Goal: Transaction & Acquisition: Purchase product/service

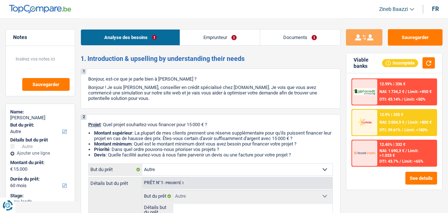
select select "other"
select select "60"
select select "other"
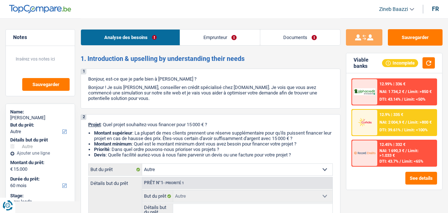
select select "60"
select select "worker"
select select "familyAllowances"
select select "netSalary"
select select "rents"
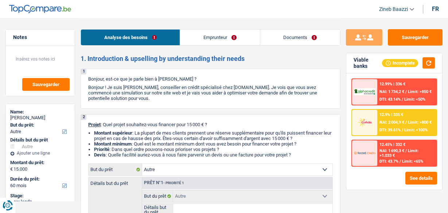
select select "other"
select select "60"
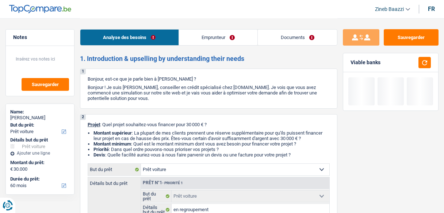
select select "car"
select select "60"
select select "car"
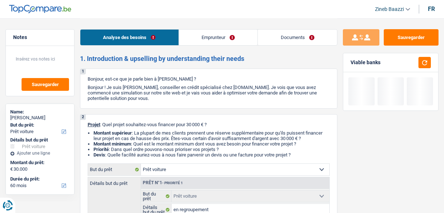
select select "false"
select select "60"
select select "worker"
select select "netSalary"
select select "rents"
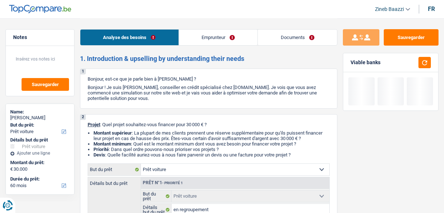
select select "carLoan"
select select "60"
select select "cardOrCredit"
select select "car"
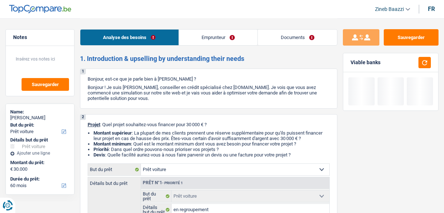
select select "false"
select select "60"
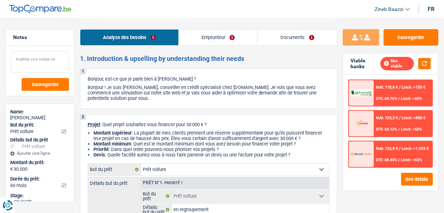
click at [45, 63] on textarea at bounding box center [40, 62] width 58 height 22
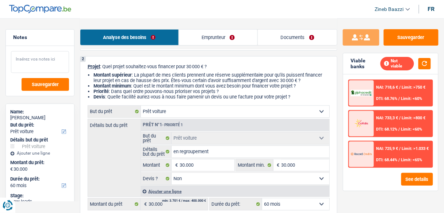
scroll to position [58, 0]
click at [219, 39] on link "Emprunteur" at bounding box center [218, 38] width 79 height 16
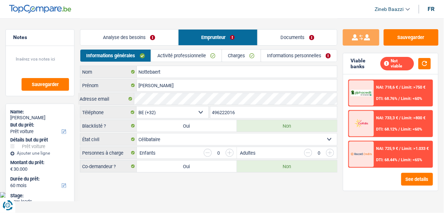
scroll to position [0, 0]
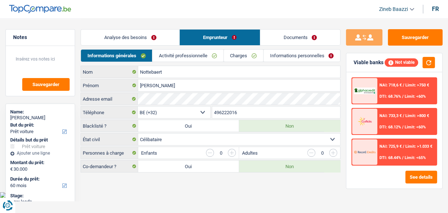
click at [232, 55] on link "Charges" at bounding box center [243, 56] width 39 height 12
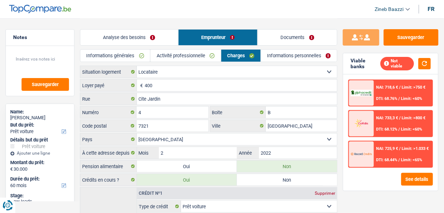
click at [203, 53] on link "Activité professionnelle" at bounding box center [185, 56] width 70 height 12
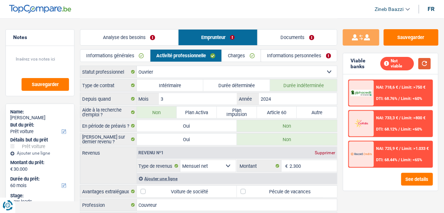
click at [426, 61] on button "button" at bounding box center [424, 63] width 12 height 11
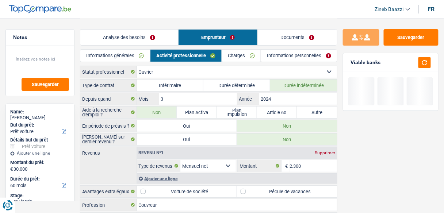
click at [270, 60] on link "Informations personnelles" at bounding box center [299, 56] width 76 height 12
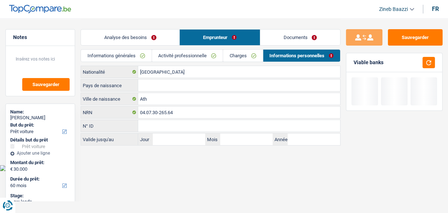
click at [235, 62] on div "Informations générales Activité professionnelle Charges Informations personnell…" at bounding box center [211, 57] width 260 height 16
click at [234, 57] on link "Charges" at bounding box center [242, 56] width 39 height 12
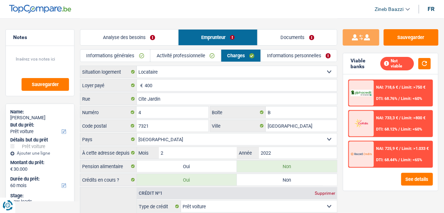
click at [193, 57] on link "Activité professionnelle" at bounding box center [185, 56] width 70 height 12
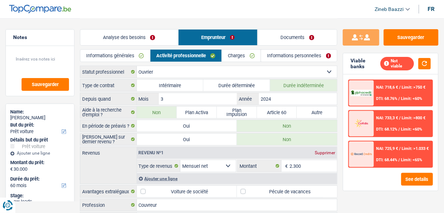
click at [234, 59] on link "Charges" at bounding box center [241, 56] width 39 height 12
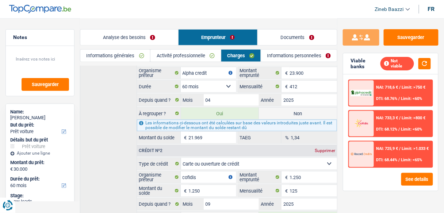
scroll to position [190, 0]
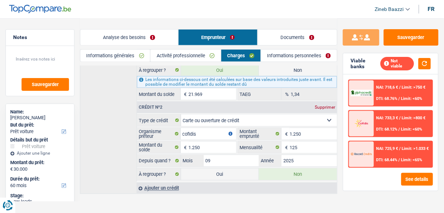
click at [234, 194] on main "Notes Sauvegarder Name: Joel Nottebaert But du prêt: Confort maison: meubles, t…" at bounding box center [222, 12] width 444 height 404
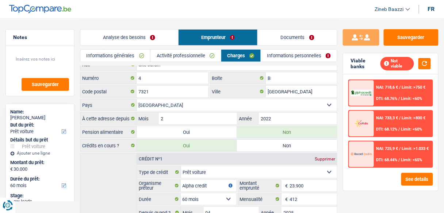
scroll to position [0, 0]
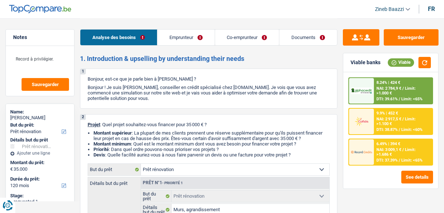
select select "renovation"
select select "120"
select select "renovation"
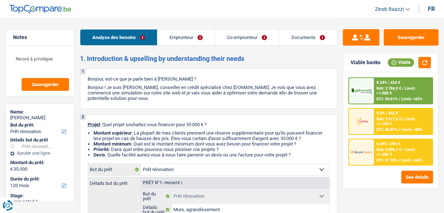
select select "yes"
select select "120"
select select "worker"
select select "privateEmployee"
select select "familyAllowances"
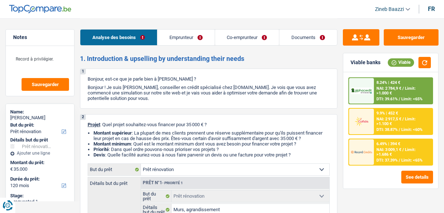
select select "netSalary"
select select "mealVouchers"
select select "ownerWithMortgage"
select select "mortgage"
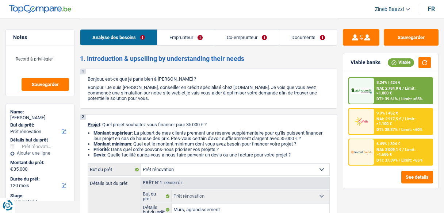
select select "300"
select select "carLoan"
select select "84"
select select "renovation"
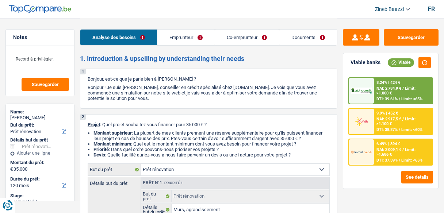
select select "yes"
select select "120"
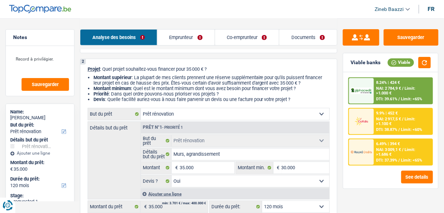
scroll to position [58, 0]
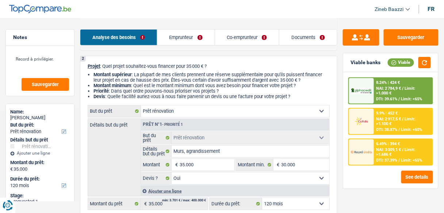
click at [115, 156] on div "Détails but du prêt Prêt n°1 - Priorité 1 Confort maison: meubles, textile, pei…" at bounding box center [209, 158] width 242 height 78
click at [296, 35] on link "Documents" at bounding box center [308, 38] width 58 height 16
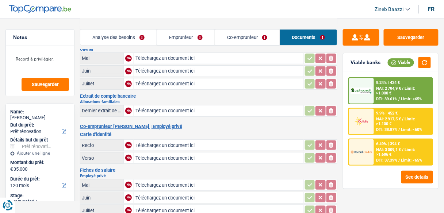
scroll to position [0, 0]
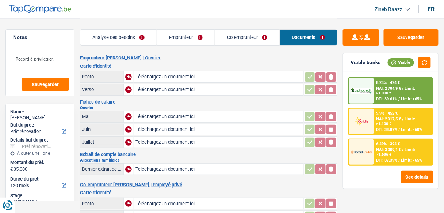
click at [234, 42] on link "Co-emprunteur" at bounding box center [247, 38] width 65 height 16
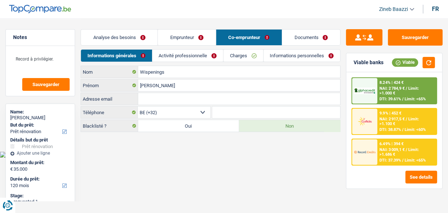
click at [197, 44] on link "Emprunteur" at bounding box center [187, 38] width 58 height 16
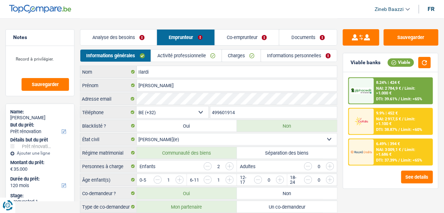
click at [22, 12] on img at bounding box center [40, 9] width 62 height 9
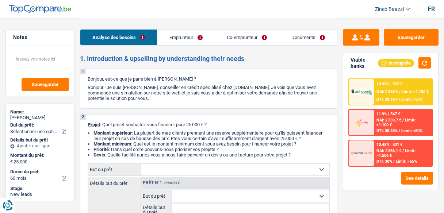
select select "60"
select select "worker"
select select "netSalary"
select select "previousEmployerCompensation"
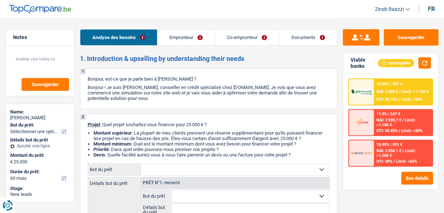
select select "familyAllowances"
select select "rents"
select select "carLoan"
select select "60"
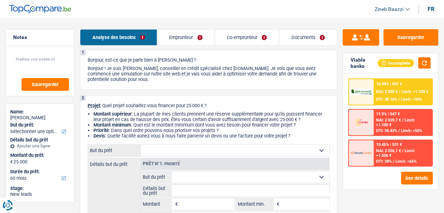
scroll to position [29, 0]
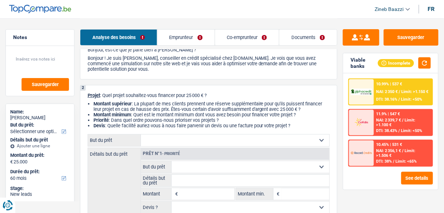
click at [171, 139] on select "Confort maison: meubles, textile, peinture, électroménager, outillage non-profe…" at bounding box center [235, 141] width 188 height 12
select select "carRepair"
select select
click at [141, 135] on select "Confort maison: meubles, textile, peinture, électroménager, outillage non-profe…" at bounding box center [235, 141] width 188 height 12
select select "carRepair"
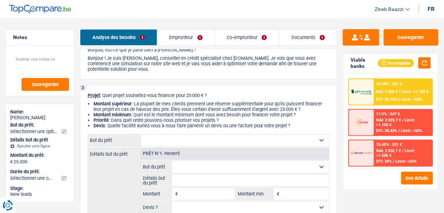
type input "0"
select select
select select "carRepair"
type input "25.000"
select select
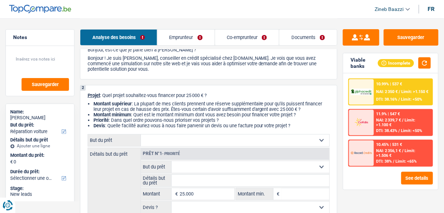
radio input "false"
radio input "true"
select select "carRepair"
type input "25.000"
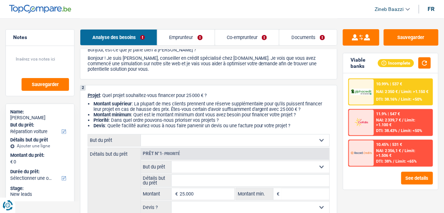
select select
select select "carRepair"
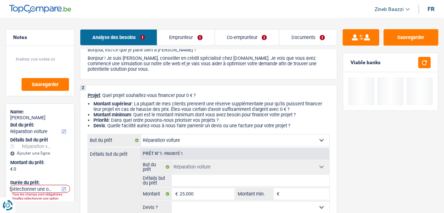
click at [114, 170] on div "Détails but du prêt Prêt n°1 - Priorité 1 Confort maison: meubles, textile, pei…" at bounding box center [209, 187] width 242 height 78
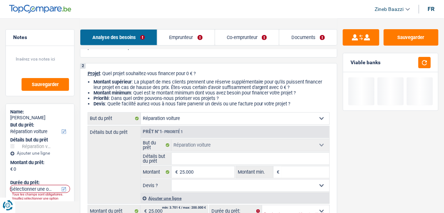
scroll to position [88, 0]
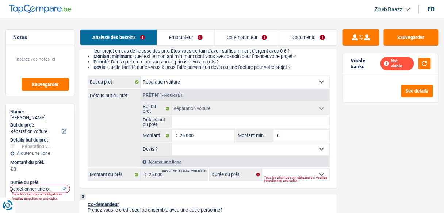
click at [220, 124] on input "Détails but du prêt" at bounding box center [250, 122] width 158 height 12
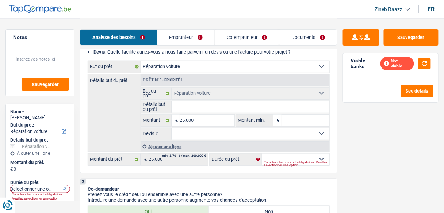
scroll to position [117, 0]
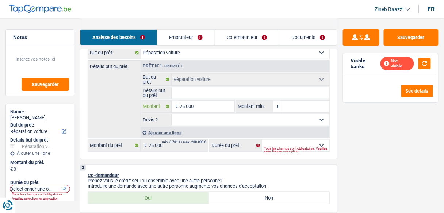
click at [186, 104] on input "25.000" at bounding box center [207, 107] width 54 height 12
type input "1"
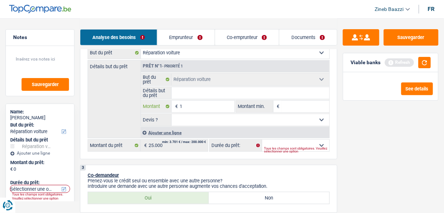
type input "15"
type input "150"
type input "1.500"
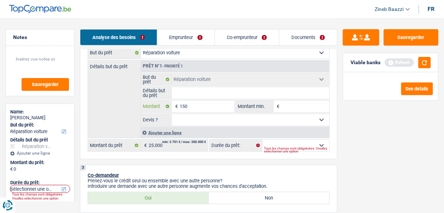
type input "1.500"
type input "15.000"
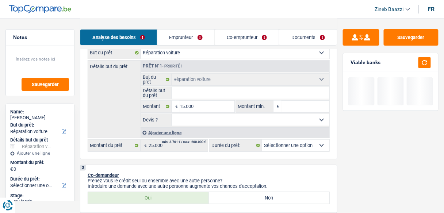
type input "15.000"
select select "60"
type input "15.000"
select select "60"
type input "15.000"
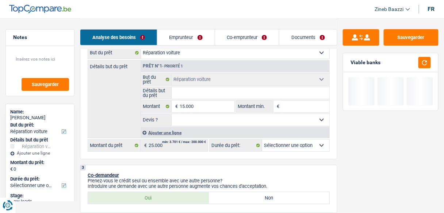
select select "60"
click at [285, 107] on input "Montant min." at bounding box center [305, 107] width 48 height 12
type input "1"
type input "15"
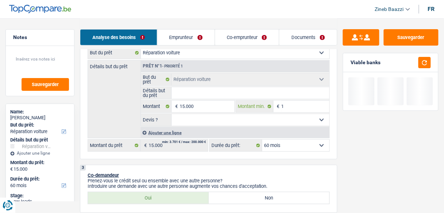
type input "15"
type input "150"
type input "1.500"
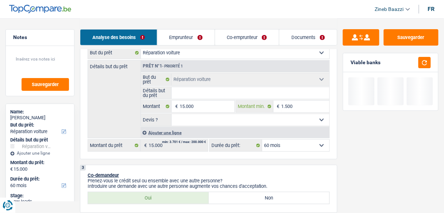
type input "15.000"
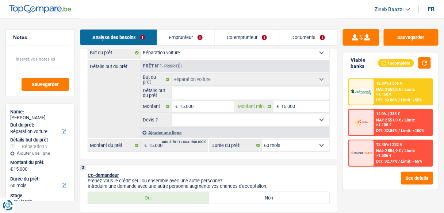
type input "15.000"
click at [153, 135] on div "Ajouter une ligne" at bounding box center [234, 132] width 189 height 11
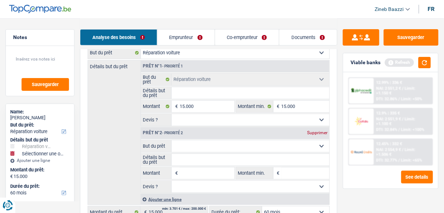
click at [185, 140] on select "Confort maison: meubles, textile, peinture, électroménager, outillage non-profe…" at bounding box center [250, 146] width 158 height 12
select select "movingOrInstallation"
click at [171, 140] on select "Confort maison: meubles, textile, peinture, électroménager, outillage non-profe…" at bounding box center [250, 146] width 158 height 12
select select "movingOrInstallation"
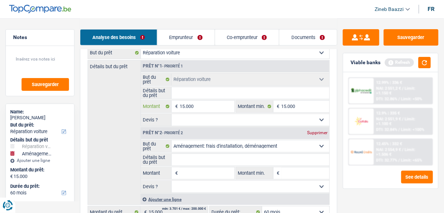
click at [192, 101] on input "15.000" at bounding box center [207, 107] width 54 height 12
click at [192, 90] on input "Détails but du prêt" at bounding box center [250, 93] width 158 height 12
type input "r"
type input "ra"
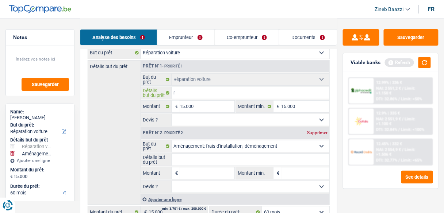
type input "ra"
type input "ran"
type input "ranc"
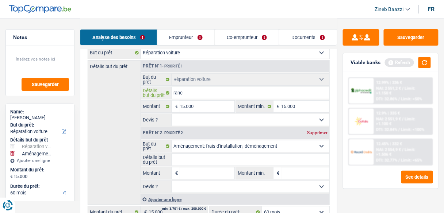
type input "ranch"
type input "ranche"
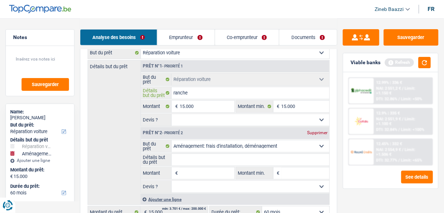
type input "ranche"
type input "ranche r"
type input "ranche ro"
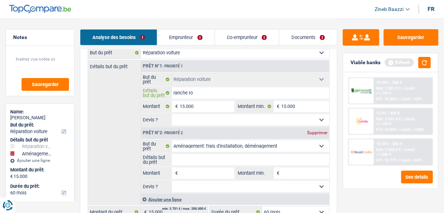
type input "ranche rov"
type input "ranche rove"
type input "ranche rover"
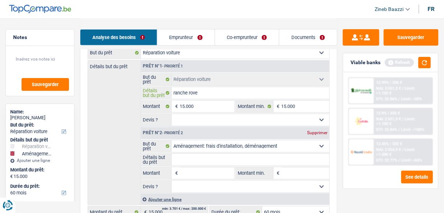
type input "ranche rover"
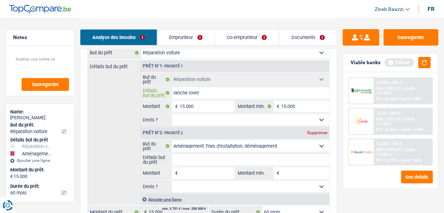
type input "ranche rove"
type input "ranche rov"
type input "ranche ro"
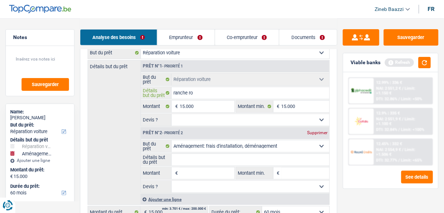
type input "ranche ro"
type input "ranche rog"
type input "ranche roge"
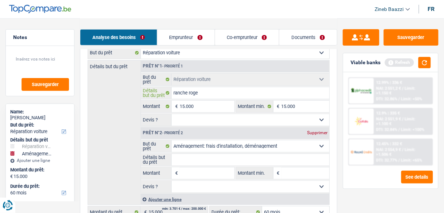
type input "ranche roger"
type input "ranche roger 2"
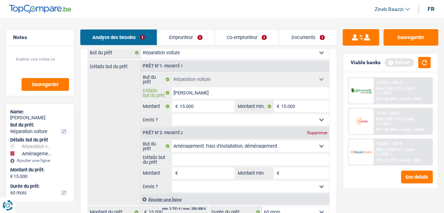
type input "ranche roger 2"
type input "ranche roger 20"
type input "ranche roger 202"
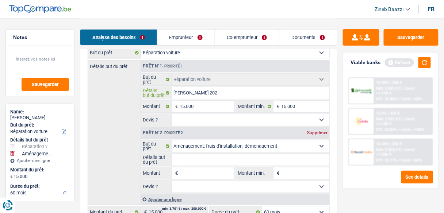
type input "ranche roger 2021"
type input "ranche roger 202"
type input "ranche roger 20"
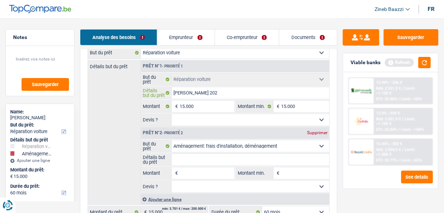
type input "ranche roger 20"
type input "ranche roger 202"
type input "ranche roger 2021"
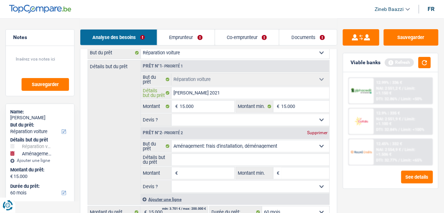
type input "ranche roger 2021"
click at [117, 155] on div "Détails but du prêt Prêt n°1 - Priorité 1 Confort maison: meubles, textile, pei…" at bounding box center [209, 132] width 242 height 145
click at [226, 163] on input "Détails but du prêt" at bounding box center [250, 160] width 158 height 12
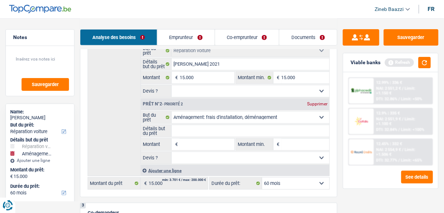
scroll to position [146, 0]
click at [191, 149] on input "Montant" at bounding box center [207, 144] width 54 height 12
type input "1"
type input "10"
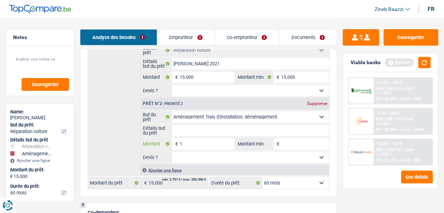
type input "10"
type input "100"
type input "1.000"
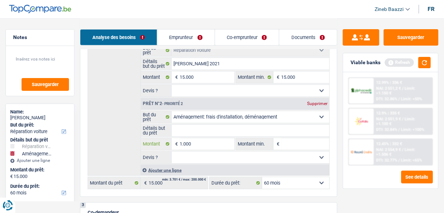
type input "10.000"
type input "25.000"
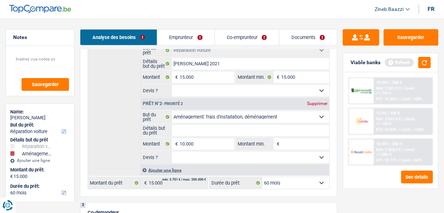
type input "25.000"
select select "120"
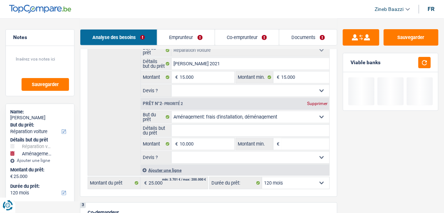
click at [312, 142] on input "Montant min." at bounding box center [305, 144] width 48 height 12
type input "1"
type input "10"
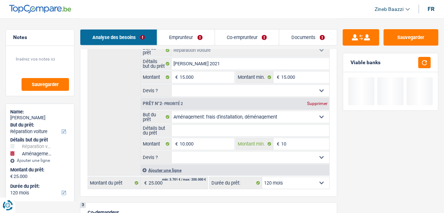
type input "100"
type input "1.000"
type input "10.000"
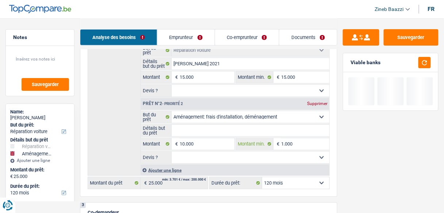
type input "10.000"
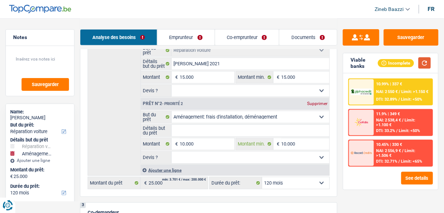
type input "10.000"
click at [428, 68] on button "button" at bounding box center [424, 62] width 12 height 11
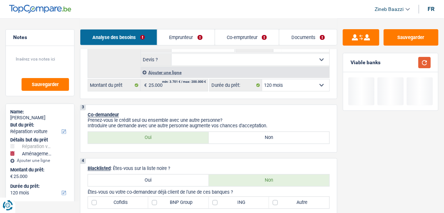
scroll to position [234, 0]
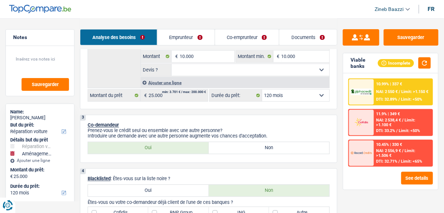
click at [266, 97] on select "12 mois 18 mois 24 mois 30 mois 36 mois 42 mois 48 mois 60 mois 72 mois 84 mois…" at bounding box center [295, 96] width 67 height 12
click at [271, 90] on select "12 mois 18 mois 24 mois 30 mois 36 mois 42 mois 48 mois 60 mois 72 mois 84 mois…" at bounding box center [295, 96] width 67 height 12
select select "72"
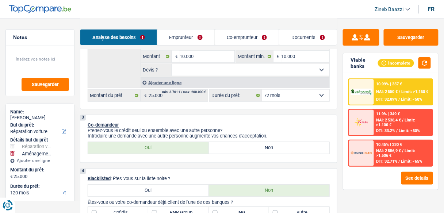
click at [262, 90] on select "12 mois 18 mois 24 mois 30 mois 36 mois 42 mois 48 mois 60 mois 72 mois 84 mois…" at bounding box center [295, 96] width 67 height 12
select select "72"
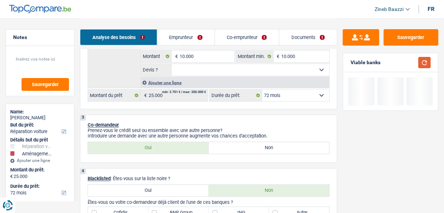
click at [423, 61] on button "button" at bounding box center [424, 62] width 12 height 11
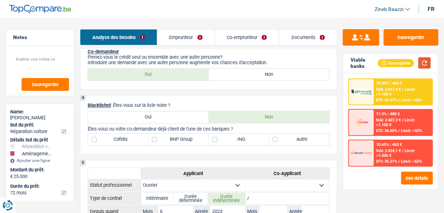
scroll to position [350, 0]
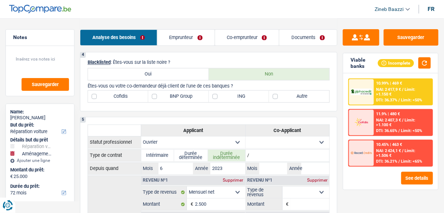
click at [238, 104] on div "4 Blacklisted : Êtes-vous sur la liste noire ? Oui Non Êtes-vous ou votre co-de…" at bounding box center [208, 81] width 257 height 59
click at [315, 98] on label "Autre" at bounding box center [299, 96] width 60 height 12
click at [315, 98] on input "Autre" at bounding box center [299, 96] width 60 height 12
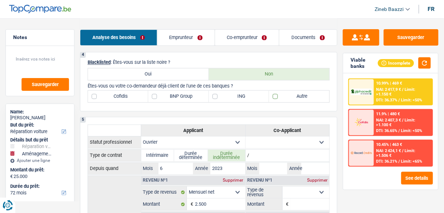
checkbox input "true"
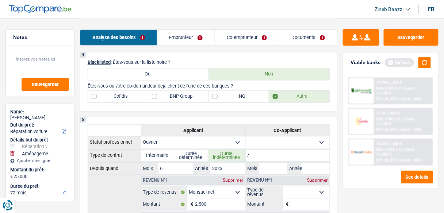
click at [216, 106] on div "4 Blacklisted : Êtes-vous sur la liste noire ? Oui Non Êtes-vous ou votre co-de…" at bounding box center [208, 81] width 257 height 59
click at [231, 86] on div "4 Blacklisted : Êtes-vous sur la liste noire ? Oui Non Êtes-vous ou votre co-de…" at bounding box center [208, 81] width 257 height 59
click at [235, 97] on label "ING" at bounding box center [239, 96] width 60 height 12
click at [235, 97] on input "ING" at bounding box center [239, 96] width 60 height 12
checkbox input "true"
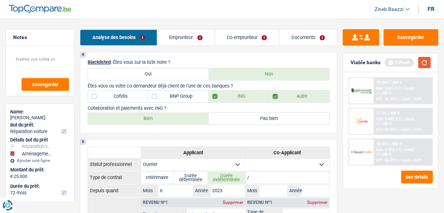
drag, startPoint x: 435, startPoint y: 62, endPoint x: 427, endPoint y: 61, distance: 8.1
click at [435, 62] on div "Viable banks Refresh" at bounding box center [390, 62] width 95 height 19
click at [427, 61] on button "button" at bounding box center [424, 62] width 12 height 11
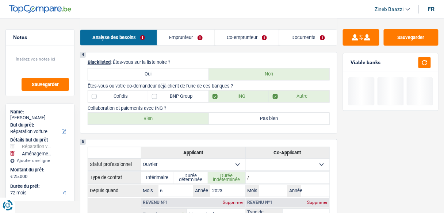
click at [159, 109] on div "Collaboration et paiements avec ING ? Bien Pas bien Tous les champs sont obliga…" at bounding box center [209, 114] width 242 height 19
click at [159, 113] on label "Bien" at bounding box center [148, 119] width 121 height 12
click at [159, 113] on input "Bien" at bounding box center [148, 119] width 121 height 12
radio input "true"
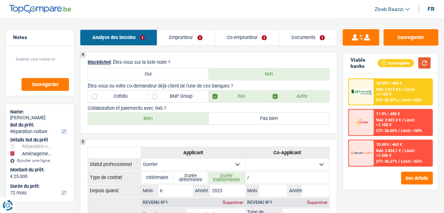
click at [423, 62] on button "button" at bounding box center [424, 62] width 12 height 11
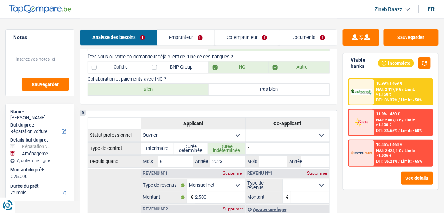
click at [173, 39] on link "Emprunteur" at bounding box center [185, 38] width 57 height 16
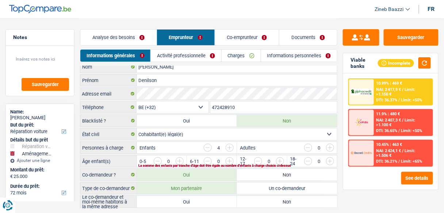
scroll to position [0, 0]
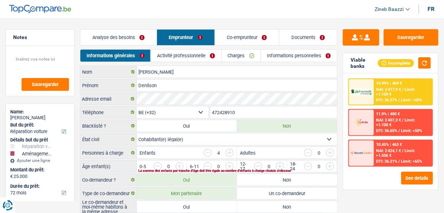
click at [208, 154] on input "button" at bounding box center [208, 153] width 8 height 8
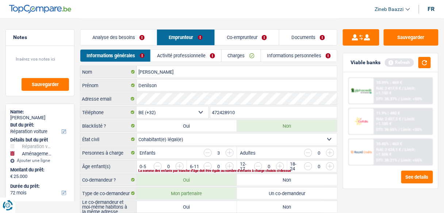
click at [208, 154] on input "button" at bounding box center [208, 153] width 8 height 8
click at [190, 151] on div "Enfants 1" at bounding box center [187, 153] width 100 height 12
click at [183, 162] on input "button" at bounding box center [304, 168] width 257 height 12
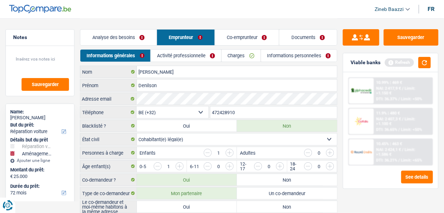
scroll to position [22, 0]
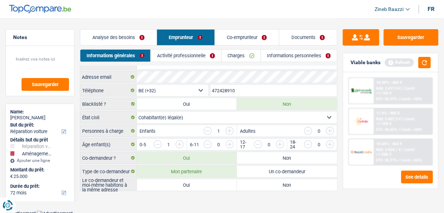
click at [192, 187] on label "Oui" at bounding box center [187, 185] width 100 height 12
click at [192, 187] on input "Oui" at bounding box center [187, 185] width 100 height 12
radio input "true"
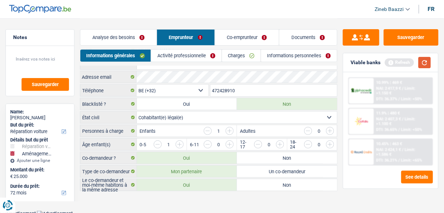
click at [426, 59] on button "button" at bounding box center [424, 62] width 12 height 11
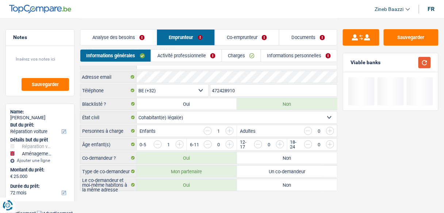
scroll to position [0, 0]
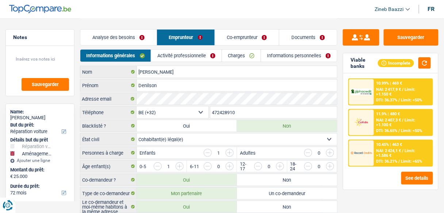
click at [178, 57] on link "Activité professionnelle" at bounding box center [186, 56] width 70 height 12
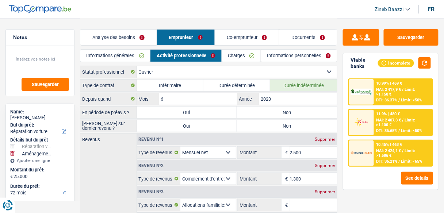
click at [232, 56] on link "Charges" at bounding box center [241, 56] width 39 height 12
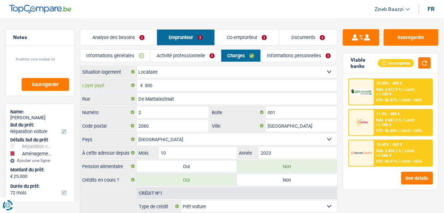
click at [161, 85] on input "300" at bounding box center [241, 86] width 192 height 12
click at [184, 57] on link "Activité professionnelle" at bounding box center [185, 56] width 70 height 12
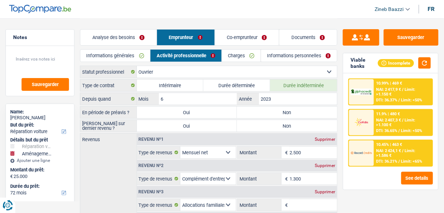
click at [271, 107] on label "Non" at bounding box center [287, 113] width 100 height 12
click at [271, 107] on input "Non" at bounding box center [287, 113] width 100 height 12
radio input "true"
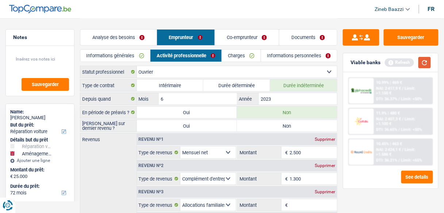
click at [420, 62] on button "button" at bounding box center [424, 62] width 12 height 11
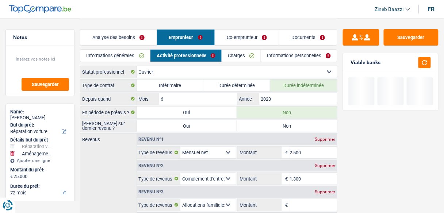
click at [325, 15] on header "Zineb Baazzi Se déconnecter fr" at bounding box center [222, 9] width 444 height 19
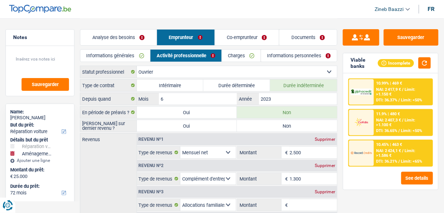
click at [258, 121] on label "Non" at bounding box center [287, 126] width 100 height 12
click at [258, 121] on input "Non" at bounding box center [287, 126] width 100 height 12
radio input "true"
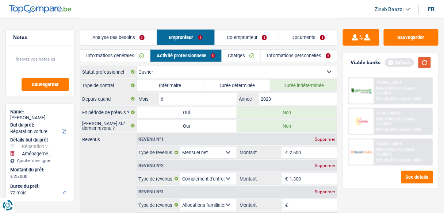
click at [421, 61] on button "button" at bounding box center [424, 62] width 12 height 11
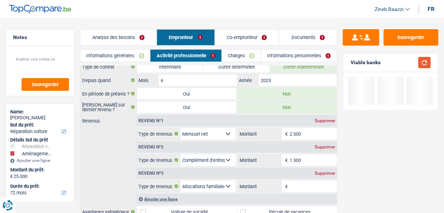
scroll to position [29, 0]
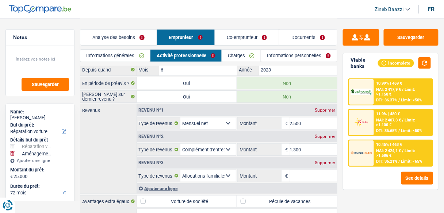
click at [316, 162] on div "Supprimer" at bounding box center [325, 163] width 24 height 4
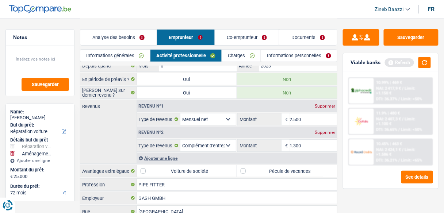
scroll to position [58, 0]
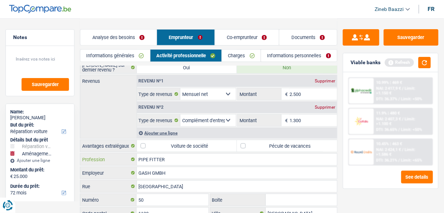
click at [241, 154] on input "PIPE FITTER" at bounding box center [237, 160] width 200 height 12
click at [244, 146] on label "Pécule de vacances" at bounding box center [287, 146] width 100 height 12
click at [244, 146] on input "Pécule de vacances" at bounding box center [287, 146] width 100 height 12
checkbox input "true"
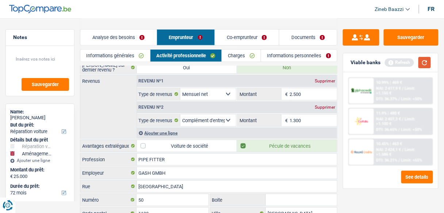
click at [421, 58] on button "button" at bounding box center [424, 62] width 12 height 11
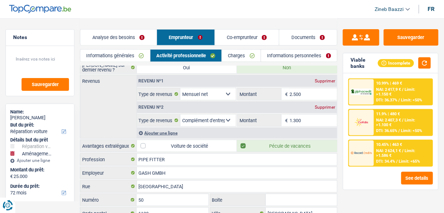
click at [234, 54] on link "Charges" at bounding box center [241, 56] width 39 height 12
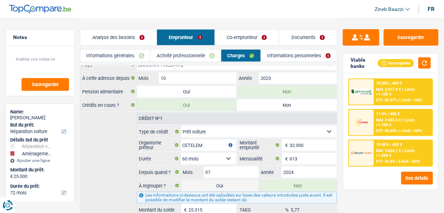
scroll to position [111, 0]
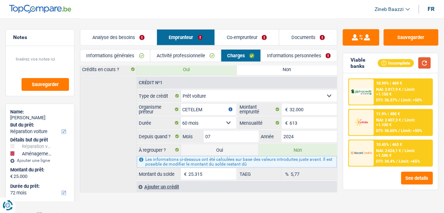
click at [425, 63] on button "button" at bounding box center [424, 62] width 12 height 11
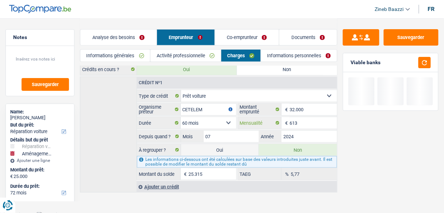
click at [300, 120] on input "613" at bounding box center [312, 123] width 47 height 12
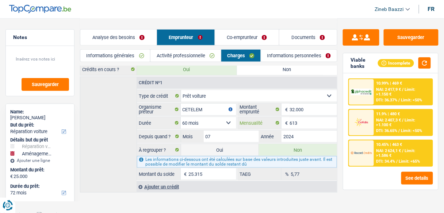
click at [300, 120] on input "613" at bounding box center [312, 123] width 47 height 12
drag, startPoint x: 315, startPoint y: 188, endPoint x: 317, endPoint y: 193, distance: 5.6
click at [317, 193] on main "Notes Sauvegarder Name: Denilson Martins But du prêt: Confort maison: meubles, …" at bounding box center [222, 50] width 444 height 323
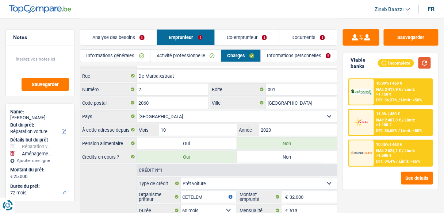
click at [428, 63] on button "button" at bounding box center [424, 62] width 12 height 11
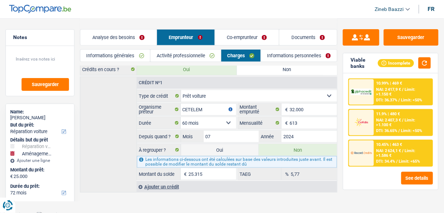
click at [277, 56] on link "Informations personnelles" at bounding box center [299, 56] width 76 height 12
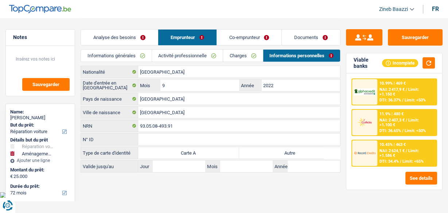
click at [228, 39] on link "Co-emprunteur" at bounding box center [249, 38] width 65 height 16
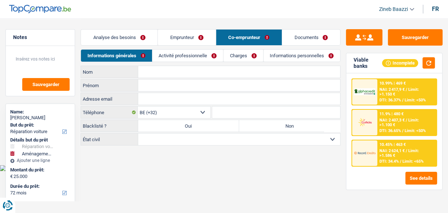
click at [144, 74] on input "Nom" at bounding box center [239, 72] width 202 height 12
click at [143, 81] on input "Prénom" at bounding box center [239, 86] width 202 height 12
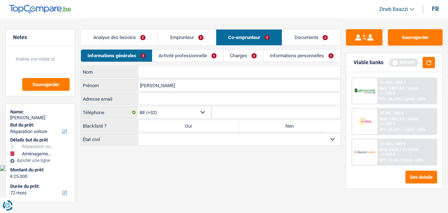
type input "Diana"
click at [146, 72] on input "Nom" at bounding box center [239, 72] width 202 height 12
type input "Farraera"
click at [147, 97] on input "Adresse email" at bounding box center [239, 99] width 202 height 12
click at [223, 147] on main "Notes Sauvegarder Name: Denilson Martins But du prêt: Confort maison: meubles, …" at bounding box center [224, 82] width 448 height 165
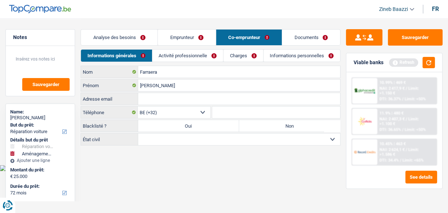
click at [223, 142] on select "Célibataire Marié(e) Cohabitant(e) légal(e) Divorcé(e) Veuf(ve) Séparé (de fait…" at bounding box center [239, 140] width 202 height 12
select select "cohabitation"
click at [138, 134] on select "Célibataire Marié(e) Cohabitant(e) légal(e) Divorcé(e) Veuf(ve) Séparé (de fait…" at bounding box center [239, 140] width 202 height 12
click at [143, 169] on html "Vous avez le contrôle de vos données Nous utilisons des cookies, tout comme nos…" at bounding box center [224, 85] width 448 height 171
click at [190, 60] on link "Activité professionnelle" at bounding box center [188, 56] width 71 height 12
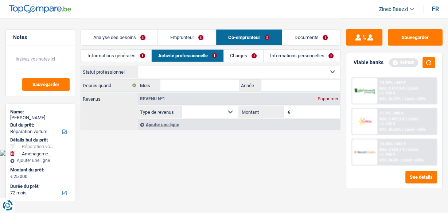
click at [147, 73] on select "Ouvrier Employé privé Employé public Invalide Indépendant Pensionné Chômeur Mut…" at bounding box center [239, 72] width 202 height 12
click at [142, 16] on header "Zineb Baazzi Se déconnecter fr" at bounding box center [224, 9] width 448 height 19
drag, startPoint x: 216, startPoint y: 78, endPoint x: 214, endPoint y: 83, distance: 5.3
click at [214, 80] on div "Ouvrier Employé privé Employé public Invalide Indépendant Pensionné Chômeur Mut…" at bounding box center [211, 99] width 260 height 66
click at [211, 72] on select "Ouvrier Employé privé Employé public Invalide Indépendant Pensionné Chômeur Mut…" at bounding box center [239, 72] width 202 height 12
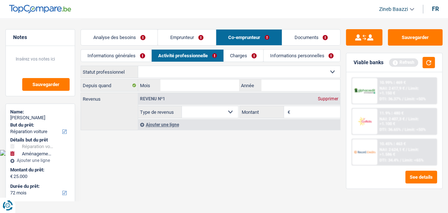
select select "worker"
click at [138, 66] on select "Ouvrier Employé privé Employé public Invalide Indépendant Pensionné Chômeur Mut…" at bounding box center [239, 72] width 202 height 12
select select "netSalary"
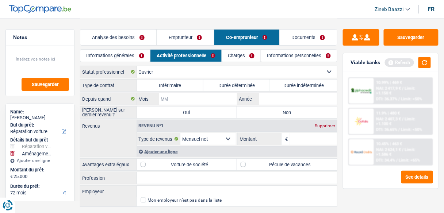
click at [186, 99] on input "Mois" at bounding box center [198, 99] width 78 height 12
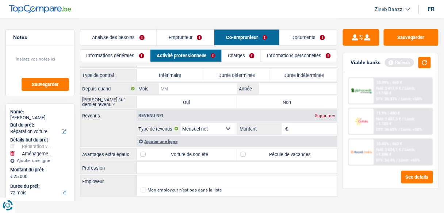
scroll to position [16, 0]
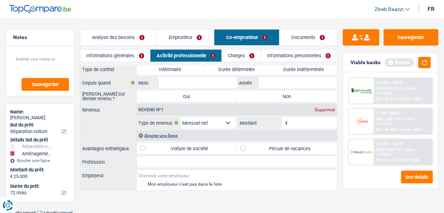
click at [144, 176] on input "Employeur" at bounding box center [237, 176] width 200 height 12
type input "lingerie magasin undiz"
click at [173, 5] on header "Zineb Baazzi Se déconnecter fr" at bounding box center [222, 9] width 444 height 19
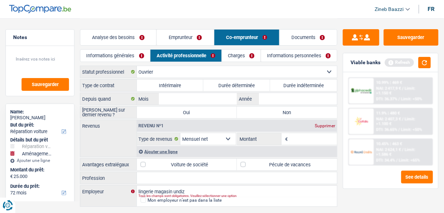
scroll to position [0, 0]
click at [195, 96] on input "Mois" at bounding box center [198, 99] width 78 height 12
click at [275, 82] on label "Durée indéterminée" at bounding box center [303, 86] width 67 height 12
click at [275, 82] on input "Durée indéterminée" at bounding box center [303, 86] width 67 height 12
radio input "true"
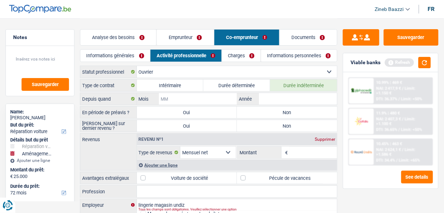
click at [196, 99] on input "Mois" at bounding box center [198, 99] width 78 height 12
click at [176, 95] on input "Mois" at bounding box center [198, 99] width 78 height 12
type input "08"
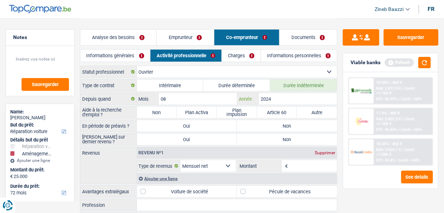
type input "2024"
click at [216, 96] on input "08" at bounding box center [198, 99] width 78 height 12
type input "03"
click at [332, 15] on header "Zineb Baazzi Se déconnecter fr" at bounding box center [222, 9] width 444 height 19
click at [158, 111] on label "Non" at bounding box center [157, 113] width 40 height 12
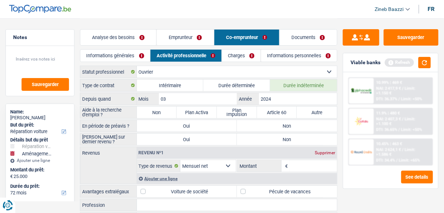
click at [158, 111] on input "Non" at bounding box center [157, 113] width 40 height 12
radio input "true"
click at [124, 166] on div "Revenus Revenu nº1 Supprimer Allocation d'handicap Allocations chômage Allocati…" at bounding box center [208, 166] width 257 height 38
click at [258, 120] on label "Non" at bounding box center [287, 126] width 100 height 12
click at [258, 120] on input "Non" at bounding box center [287, 126] width 100 height 12
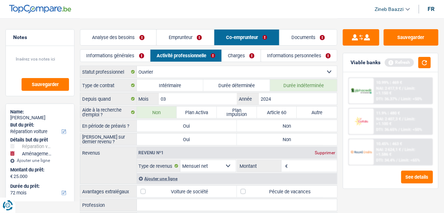
radio input "true"
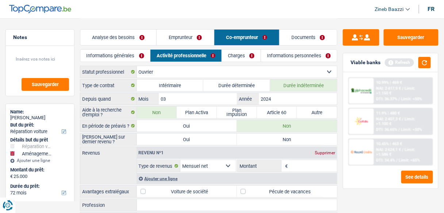
click at [121, 149] on label "Revenus" at bounding box center [108, 151] width 56 height 8
click at [276, 144] on div "Type de contrat Intérimaire Durée déterminée Durée indéterminée Depuis quand 03…" at bounding box center [208, 157] width 257 height 156
click at [272, 135] on label "Non" at bounding box center [287, 140] width 100 height 12
click at [272, 135] on input "Non" at bounding box center [287, 140] width 100 height 12
radio input "true"
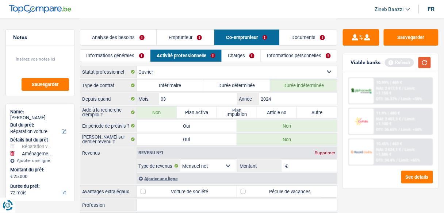
click at [419, 63] on button "button" at bounding box center [424, 62] width 12 height 11
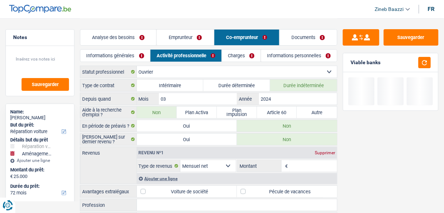
click at [296, 163] on input "Montant" at bounding box center [312, 166] width 47 height 12
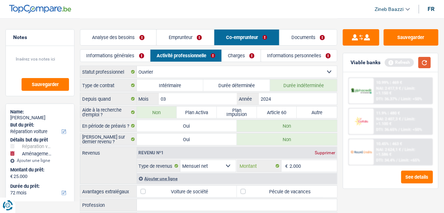
type input "2.000"
click at [425, 63] on button "button" at bounding box center [424, 62] width 12 height 11
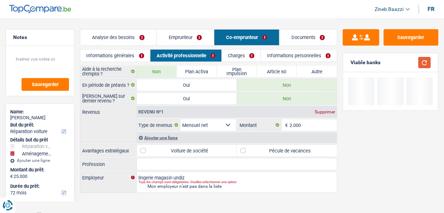
scroll to position [43, 0]
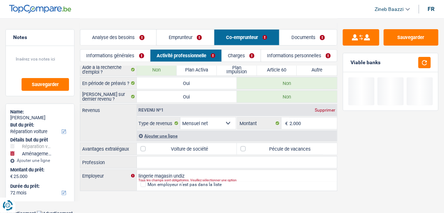
click at [110, 133] on div "Revenus Revenu nº1 Supprimer Allocation d'handicap Allocations chômage Allocati…" at bounding box center [208, 123] width 257 height 38
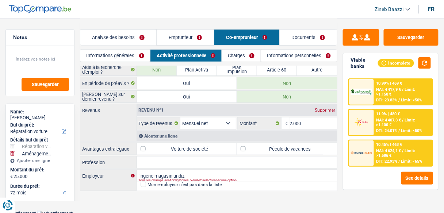
click at [153, 131] on div "Ajouter une ligne" at bounding box center [237, 136] width 200 height 11
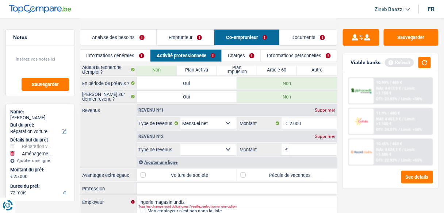
click at [111, 136] on div "Revenus Revenu nº1 Supprimer Allocation d'handicap Allocations chômage Allocati…" at bounding box center [208, 136] width 257 height 64
click at [194, 144] on select "Allocation d'handicap Allocations chômage Allocations familiales Chèques repas …" at bounding box center [207, 150] width 55 height 12
click at [211, 147] on select "Allocation d'handicap Allocations chômage Allocations familiales Chèques repas …" at bounding box center [207, 150] width 55 height 12
click at [203, 149] on select "Allocation d'handicap Allocations chômage Allocations familiales Chèques repas …" at bounding box center [207, 150] width 55 height 12
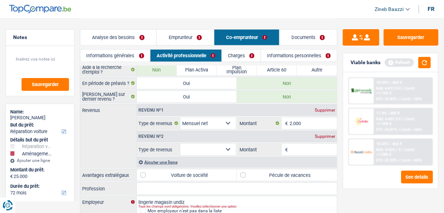
click at [203, 149] on select "Allocation d'handicap Allocations chômage Allocations familiales Chèques repas …" at bounding box center [207, 150] width 55 height 12
select select "mealVouchers"
click at [180, 144] on select "Allocation d'handicap Allocations chômage Allocations familiales Chèques repas …" at bounding box center [207, 150] width 55 height 12
click at [305, 149] on input "Montant par jour" at bounding box center [312, 150] width 47 height 12
type input "8,0"
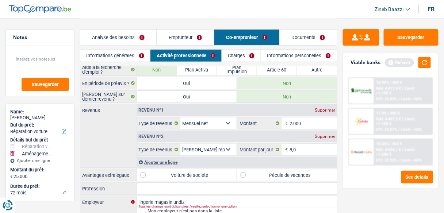
click at [99, 130] on div "Revenus Revenu nº1 Supprimer Allocation d'handicap Allocations chômage Allocati…" at bounding box center [208, 136] width 257 height 64
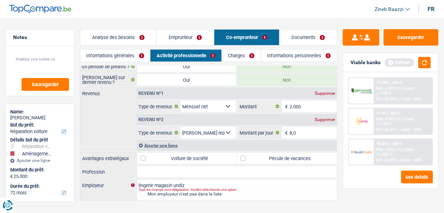
scroll to position [69, 0]
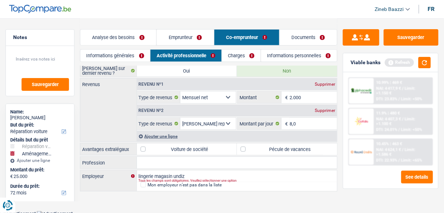
click at [293, 143] on label "Pécule de vacances" at bounding box center [287, 149] width 100 height 12
click at [293, 143] on input "Pécule de vacances" at bounding box center [287, 149] width 100 height 12
checkbox input "true"
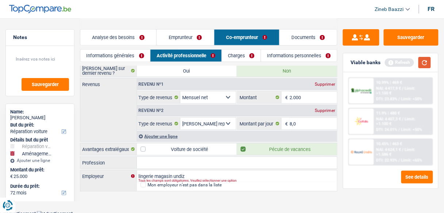
click at [424, 62] on button "button" at bounding box center [424, 62] width 12 height 11
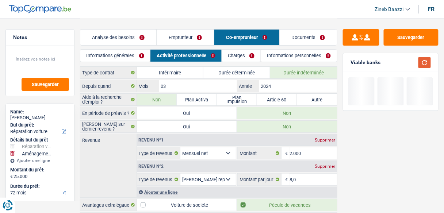
scroll to position [0, 0]
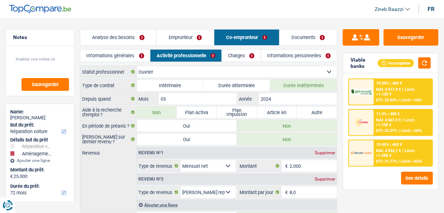
click at [235, 59] on link "Charges" at bounding box center [241, 56] width 39 height 12
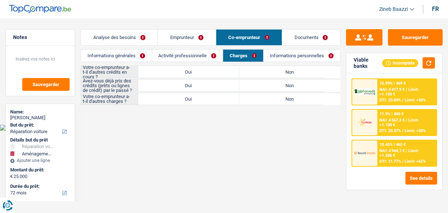
click at [159, 123] on body "Vous avez le contrôle de vos données Nous utilisons des cookies, tout comme nos…" at bounding box center [224, 65] width 448 height 131
click at [314, 74] on label "Non" at bounding box center [289, 72] width 101 height 12
click at [314, 74] on input "Non" at bounding box center [289, 72] width 101 height 12
radio input "true"
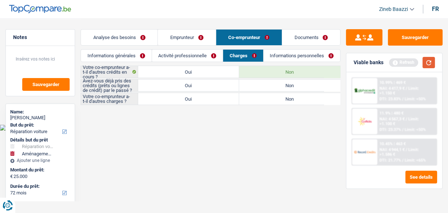
click at [432, 61] on button "button" at bounding box center [429, 62] width 12 height 11
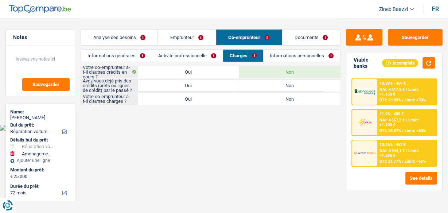
click at [310, 82] on label "Non" at bounding box center [289, 86] width 101 height 12
click at [310, 82] on input "Non" at bounding box center [289, 86] width 101 height 12
radio input "true"
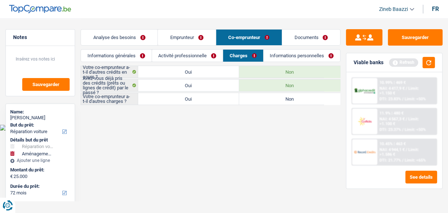
click at [236, 131] on html "Vous avez le contrôle de vos données Nous utilisons des cookies, tout comme nos…" at bounding box center [224, 65] width 448 height 131
click at [323, 97] on label "Non" at bounding box center [289, 99] width 101 height 12
click at [323, 97] on input "Non" at bounding box center [289, 99] width 101 height 12
radio input "true"
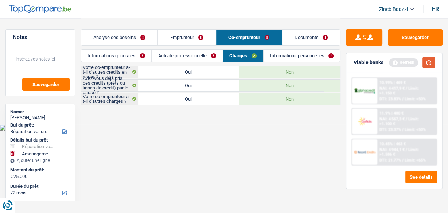
click at [432, 63] on button "button" at bounding box center [429, 62] width 12 height 11
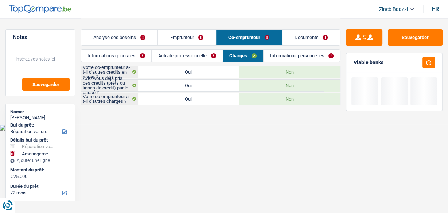
click at [305, 53] on link "Informations personnelles" at bounding box center [302, 56] width 77 height 12
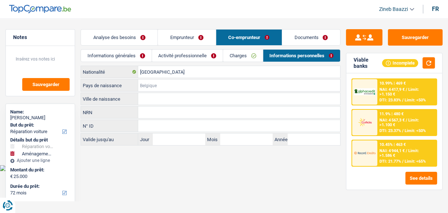
click at [186, 85] on input "Pays de naissance" at bounding box center [239, 86] width 202 height 12
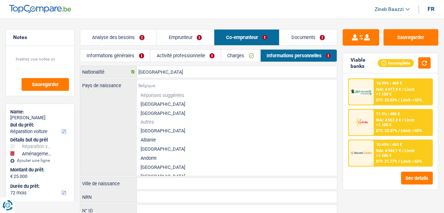
type input "p"
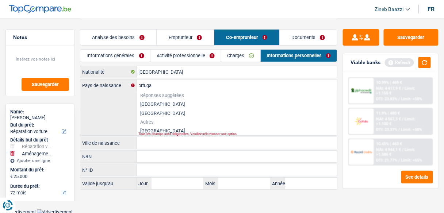
click at [144, 132] on div "ortuga Pays de naissance Réponses suggérées Belgique Luxembourg Autres Portugal…" at bounding box center [208, 108] width 257 height 56
click at [150, 128] on li "[GEOGRAPHIC_DATA]" at bounding box center [237, 130] width 200 height 9
type input "[GEOGRAPHIC_DATA]"
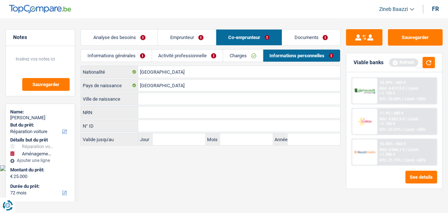
click at [150, 96] on input "Ville de naissance" at bounding box center [239, 99] width 202 height 12
type input "Matuzium"
click at [166, 74] on input "[GEOGRAPHIC_DATA]" at bounding box center [239, 72] width 202 height 12
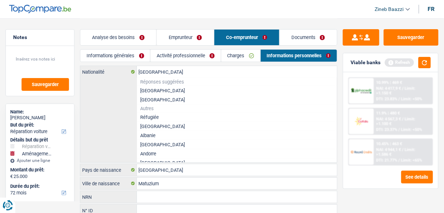
click at [108, 104] on div "[DEMOGRAPHIC_DATA] Nationalité Réponses suggérées [GEOGRAPHIC_DATA] Luxembourg …" at bounding box center [208, 114] width 257 height 96
click at [180, 14] on header "Zineb Baazzi Se déconnecter fr" at bounding box center [222, 9] width 444 height 19
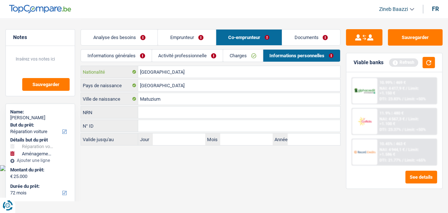
click at [192, 70] on input "[GEOGRAPHIC_DATA]" at bounding box center [239, 72] width 202 height 12
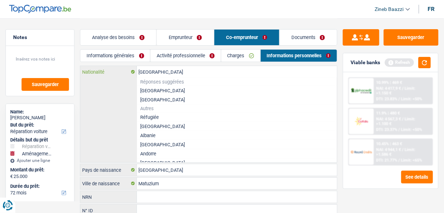
click at [192, 70] on input "[GEOGRAPHIC_DATA]" at bounding box center [237, 72] width 200 height 12
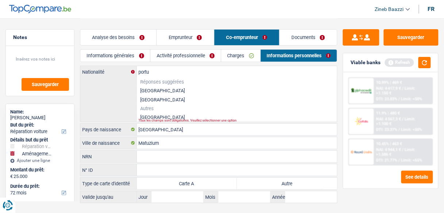
click at [148, 115] on li "Portugal" at bounding box center [237, 117] width 200 height 9
type input "Portugal"
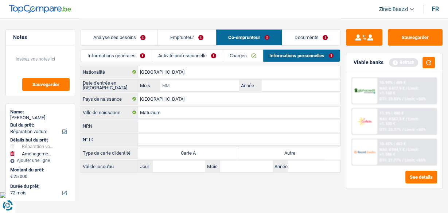
click at [182, 90] on input "Mois" at bounding box center [200, 86] width 79 height 12
click at [289, 86] on input "Année" at bounding box center [301, 86] width 79 height 12
type input "2013"
click at [200, 85] on input "Mois" at bounding box center [200, 86] width 79 height 12
click at [199, 85] on input "Mois" at bounding box center [200, 86] width 79 height 12
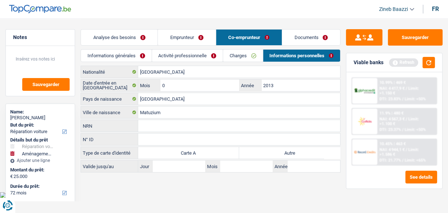
type input "06"
drag, startPoint x: 300, startPoint y: 29, endPoint x: 291, endPoint y: 32, distance: 9.5
click at [300, 29] on li "Documents" at bounding box center [311, 37] width 59 height 16
click at [299, 38] on link "Documents" at bounding box center [311, 38] width 58 height 16
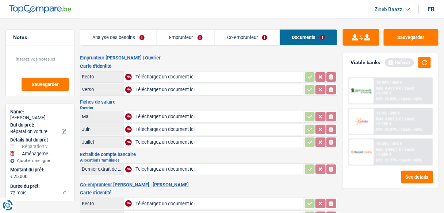
click at [135, 33] on link "Analyse des besoins" at bounding box center [118, 38] width 77 height 16
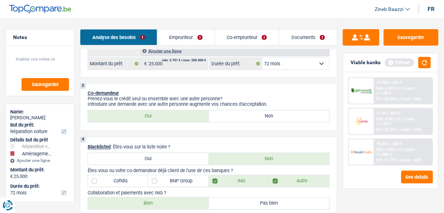
scroll to position [234, 0]
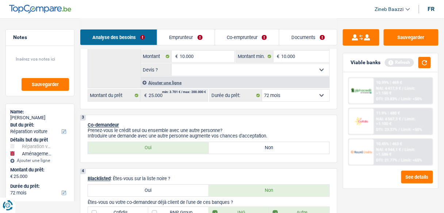
click at [194, 35] on link "Emprunteur" at bounding box center [185, 38] width 57 height 16
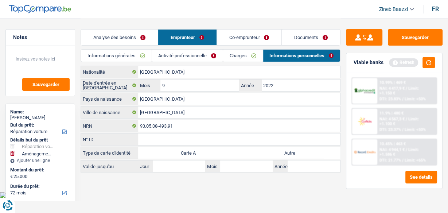
click at [241, 34] on link "Co-emprunteur" at bounding box center [249, 38] width 65 height 16
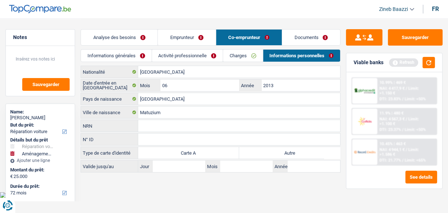
drag, startPoint x: 304, startPoint y: 38, endPoint x: 251, endPoint y: 47, distance: 53.4
click at [304, 38] on link "Documents" at bounding box center [311, 38] width 58 height 16
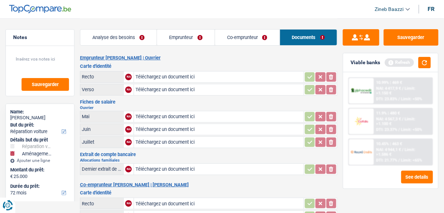
click at [180, 42] on link "Emprunteur" at bounding box center [186, 38] width 58 height 16
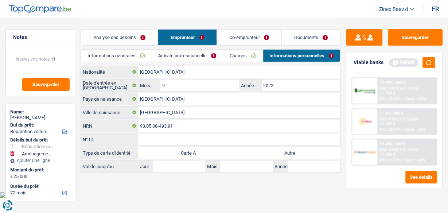
click at [235, 38] on link "Co-emprunteur" at bounding box center [249, 38] width 65 height 16
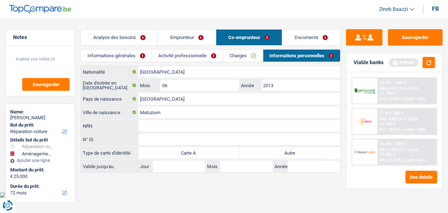
click at [159, 41] on link "Emprunteur" at bounding box center [187, 38] width 58 height 16
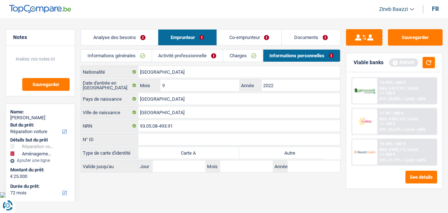
click at [171, 52] on link "Activité professionnelle" at bounding box center [187, 56] width 71 height 12
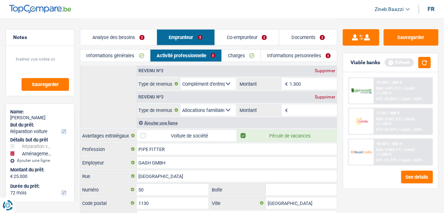
scroll to position [139, 0]
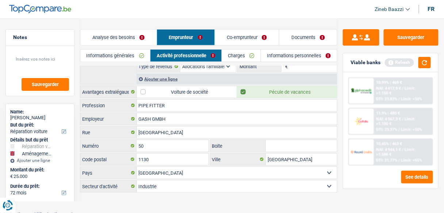
click at [124, 54] on link "Informations générales" at bounding box center [115, 56] width 70 height 12
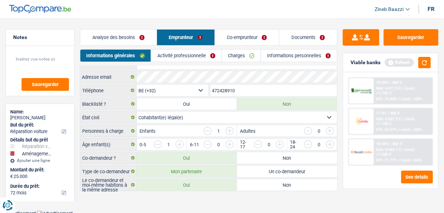
click at [122, 32] on link "Analyse des besoins" at bounding box center [118, 38] width 76 height 16
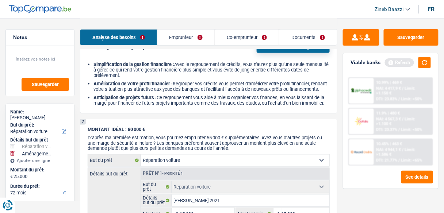
scroll to position [898, 0]
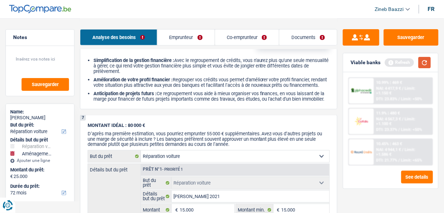
click at [423, 63] on button "button" at bounding box center [424, 62] width 12 height 11
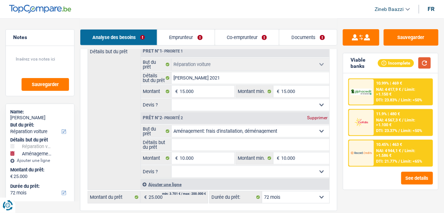
scroll to position [168, 0]
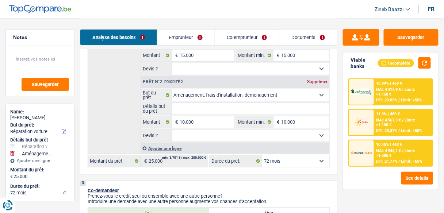
click at [282, 159] on select "12 mois 18 mois 24 mois 30 mois 36 mois 42 mois 48 mois 60 mois 72 mois 84 mois…" at bounding box center [295, 161] width 67 height 12
click at [365, 66] on div "Viable banks" at bounding box center [363, 63] width 27 height 12
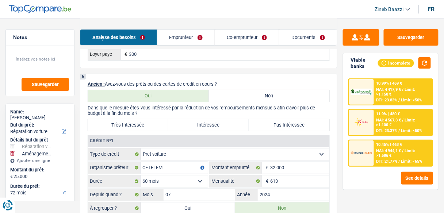
scroll to position [606, 0]
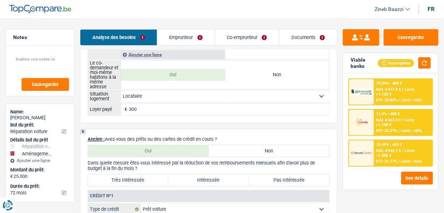
click at [145, 177] on label "Très Intéressée" at bounding box center [128, 180] width 80 height 12
click at [145, 177] on input "Très Intéressée" at bounding box center [128, 180] width 80 height 12
radio input "true"
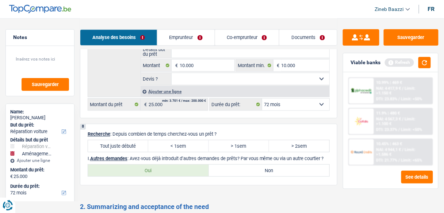
scroll to position [1051, 0]
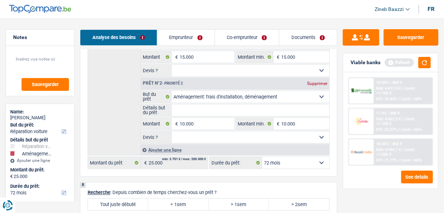
click at [183, 143] on select "Oui Non Non répondu Sélectionner une option" at bounding box center [250, 137] width 158 height 12
select select "yes"
click at [171, 137] on select "Oui Non Non répondu Sélectionner une option" at bounding box center [250, 137] width 158 height 12
select select "yes"
click at [198, 116] on input "Détails but du prêt" at bounding box center [250, 110] width 158 height 12
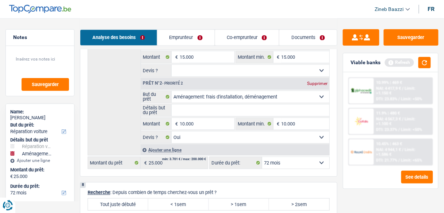
click at [190, 76] on select "Oui Non Non répondu Sélectionner une option" at bounding box center [250, 71] width 158 height 12
select select "yes"
click at [171, 72] on select "Oui Non Non répondu Sélectionner une option" at bounding box center [250, 71] width 158 height 12
select select "yes"
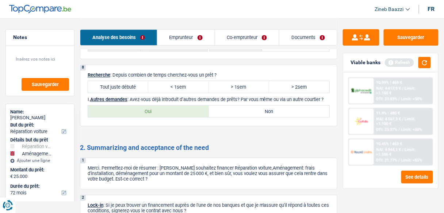
scroll to position [1168, 0]
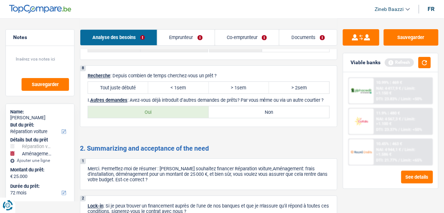
click at [136, 73] on div "8 Recherche : Depuis combien de temps cherchez-vous un prêt ? Tout juste débuté…" at bounding box center [208, 96] width 257 height 62
click at [134, 92] on label "Tout juste débuté" at bounding box center [118, 88] width 60 height 12
click at [134, 92] on input "Tout juste débuté" at bounding box center [118, 88] width 60 height 12
radio input "true"
click at [308, 103] on p "I. Autres demandes : Avez-vous déjà introduit d’autres demandes de prêts? Par v…" at bounding box center [209, 99] width 242 height 5
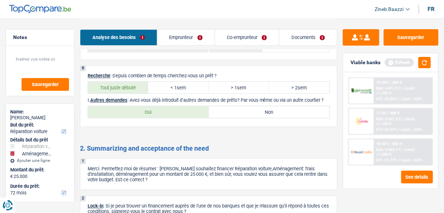
click at [210, 103] on p "I. Autres demandes : Avez-vous déjà introduit d’autres demandes de prêts? Par v…" at bounding box center [209, 99] width 242 height 5
click at [218, 103] on p "I. Autres demandes : Avez-vous déjà introduit d’autres demandes de prêts? Par v…" at bounding box center [209, 99] width 242 height 5
click at [202, 116] on div "8 Recherche : Depuis combien de temps cherchez-vous un prêt ? Tout juste débuté…" at bounding box center [208, 96] width 257 height 62
click at [201, 118] on label "Oui" at bounding box center [148, 112] width 121 height 12
click at [201, 118] on input "Oui" at bounding box center [148, 112] width 121 height 12
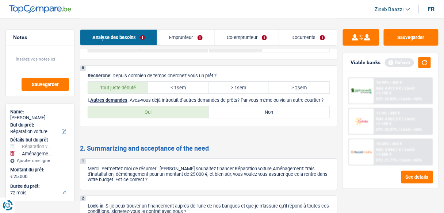
radio input "true"
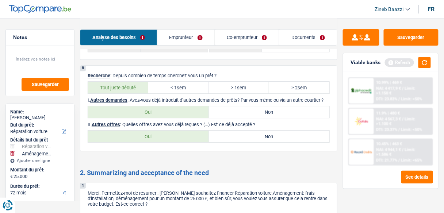
click at [263, 142] on label "Non" at bounding box center [269, 137] width 121 height 12
click at [263, 142] on input "Non" at bounding box center [269, 137] width 121 height 12
radio input "true"
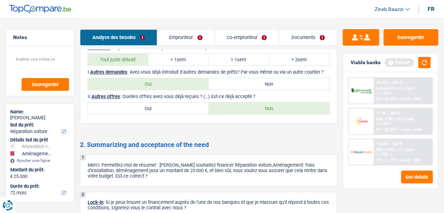
scroll to position [1255, 0]
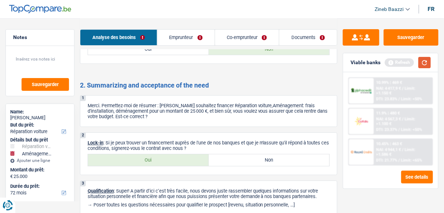
click at [429, 63] on button "button" at bounding box center [424, 62] width 12 height 11
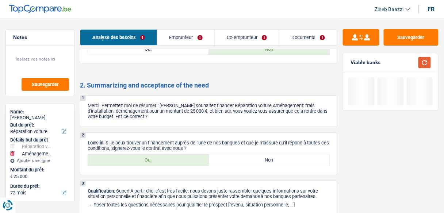
scroll to position [1284, 0]
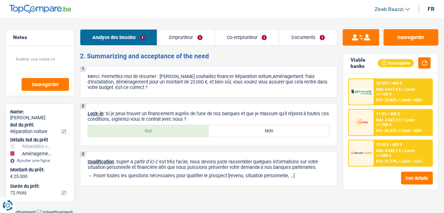
click at [159, 146] on div "2 Lock-in : Si je peux trouver un financement auprès de l'une de nos banques et…" at bounding box center [208, 124] width 257 height 43
click at [160, 137] on label "Oui" at bounding box center [148, 131] width 121 height 12
click at [160, 137] on input "Oui" at bounding box center [148, 131] width 121 height 12
radio input "true"
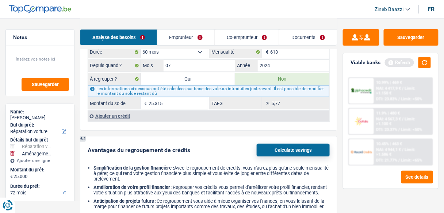
scroll to position [759, 0]
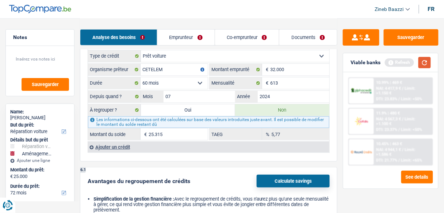
click at [421, 60] on button "button" at bounding box center [424, 62] width 12 height 11
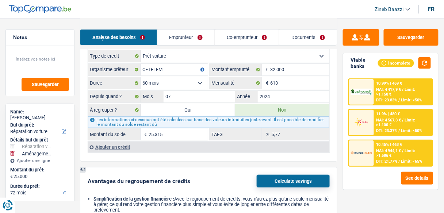
click at [390, 153] on span "Limit: >1.586 €" at bounding box center [395, 153] width 39 height 9
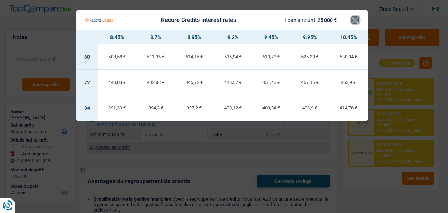
click at [354, 19] on button "×" at bounding box center [356, 19] width 8 height 7
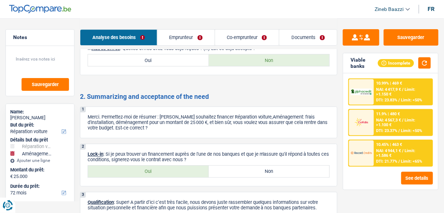
scroll to position [1297, 0]
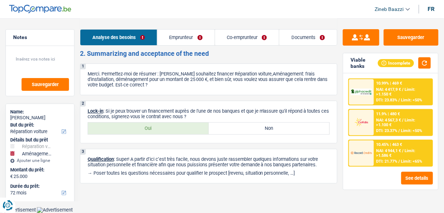
click at [285, 36] on link "Documents" at bounding box center [308, 38] width 58 height 16
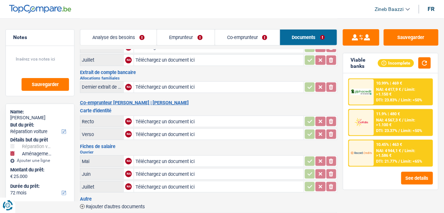
scroll to position [146, 0]
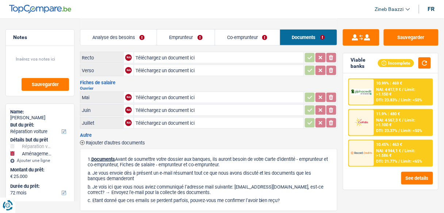
click at [198, 16] on header "Zineb Baazzi Se déconnecter fr" at bounding box center [222, 9] width 444 height 19
click at [89, 12] on header "Zineb Baazzi Se déconnecter fr" at bounding box center [222, 9] width 444 height 19
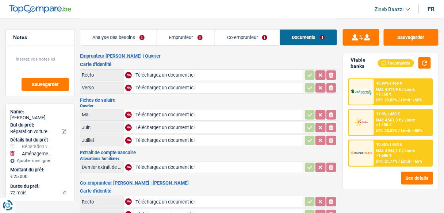
scroll to position [0, 0]
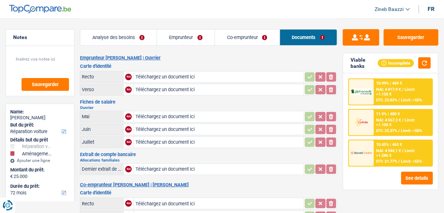
click at [347, 15] on header "Zineb Baazzi Se déconnecter fr" at bounding box center [222, 9] width 444 height 19
click at [270, 22] on div "Analyse des besoins Emprunteur Co-emprunteur Documents" at bounding box center [208, 33] width 257 height 31
click at [358, 199] on div "Sauvegarder Viable banks Incomplete 10.99% | 469 € NAI: 4 417,9 € / Limit: >1.1…" at bounding box center [390, 115] width 107 height 172
click at [227, 15] on header "Zineb Baazzi Se déconnecter fr" at bounding box center [222, 9] width 444 height 19
click at [248, 104] on div "Fiches de salaire Ouvrier Mai NA Téléchargez un document ici ionicons-v5-e Juin…" at bounding box center [208, 125] width 257 height 50
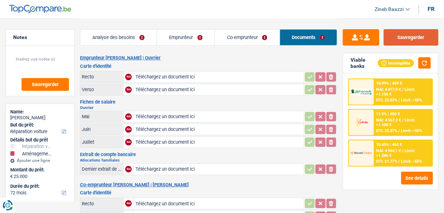
click at [416, 36] on button "Sauvegarder" at bounding box center [411, 37] width 55 height 16
click at [401, 41] on button "Sauvegarder" at bounding box center [411, 37] width 55 height 16
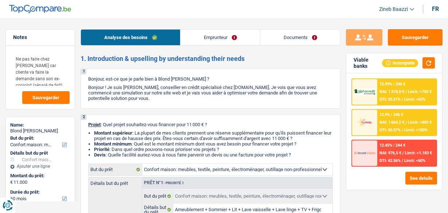
select select "household"
select select "60"
select select "household"
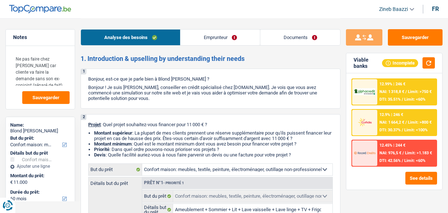
select select "false"
select select "60"
select select "invalid"
select select "familyAllowances"
select select "disabilityPension"
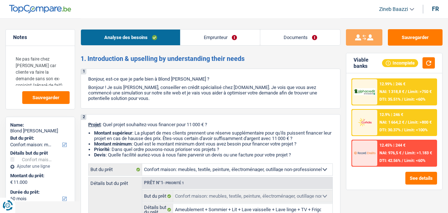
select select "alimony"
select select "rents"
select select "personalLoan"
select select "homeFurnishingOrRelocation"
select select "36"
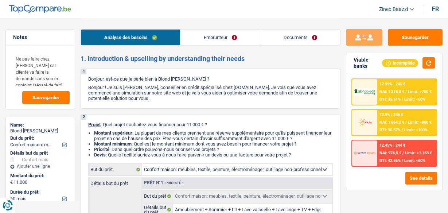
select select "household"
select select "false"
select select "60"
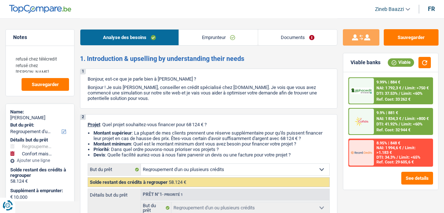
select select "refinancing"
select select "household"
select select "120"
select select "refinancing"
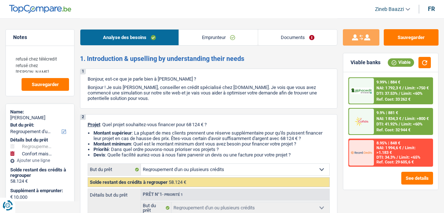
select select "refinancing"
select select "yes"
select select "household"
select select "false"
select select "120"
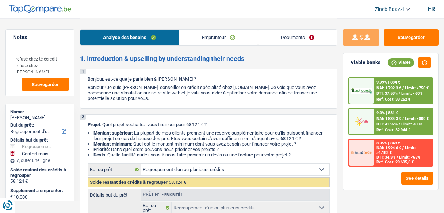
select select "publicEmployee"
select select "familyAllowances"
select select "mealVouchers"
select select "netSalary"
select select "liveWithParents"
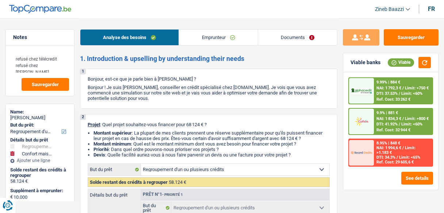
select select "personalLoan"
select select "loanRepayment"
select select "120"
select select "creditConsolidation"
select select "84"
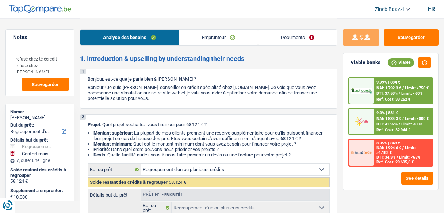
select select "personalLoan"
select select "homeFurnishingOrRelocation"
select select "36"
select select "refinancing"
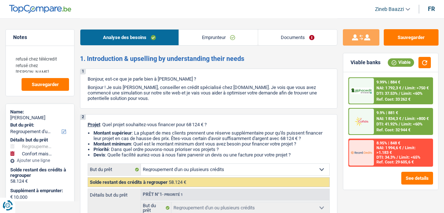
select select "yes"
select select "household"
select select "false"
select select "120"
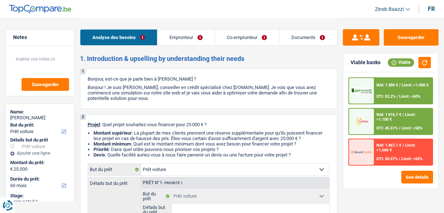
select select "car"
select select "60"
select select "car"
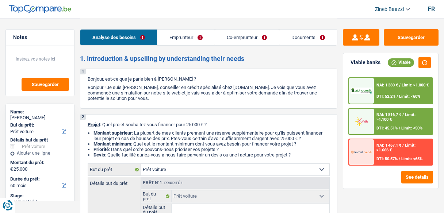
select select "yes"
select select "60"
select select "publicEmployee"
select select "housewife"
select select "netSalary"
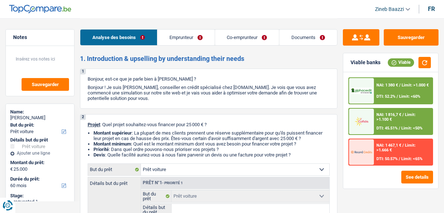
select select "mealVouchers"
select select "familyAllowances"
select select "rents"
select select "cardOrCredit"
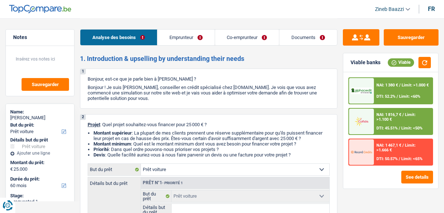
select select "car"
select select "yes"
select select "60"
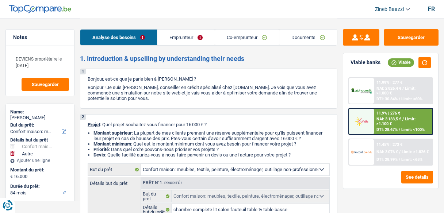
select select "household"
select select "other"
select select "84"
select select "household"
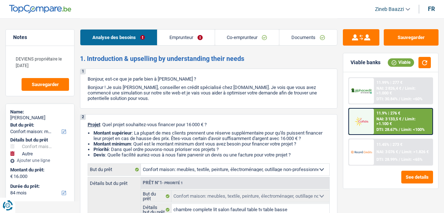
select select "household"
select select "false"
select select "other"
select select "84"
select select "worker"
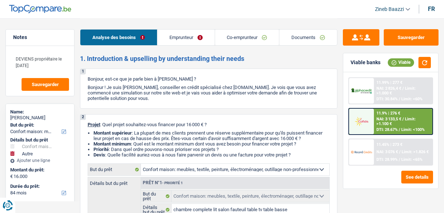
select select "worker"
select select "netSalary"
select select "familyAllowances"
select select "netSalary"
select select "mealVouchers"
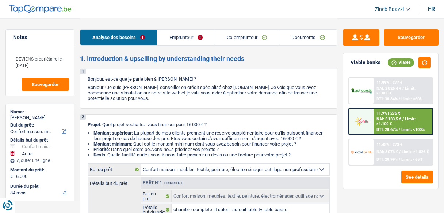
select select "familyAllowances"
select select "ownerWithMortgage"
select select "cardOrCredit"
select select "mortgage"
select select "360"
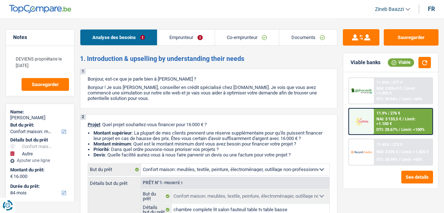
select select "household"
select select "false"
select select "other"
select select "84"
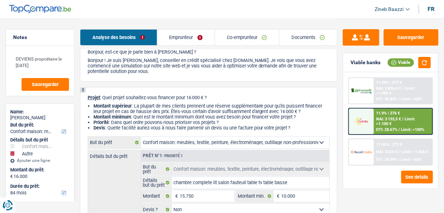
scroll to position [58, 0]
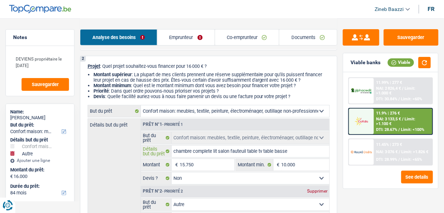
click at [185, 154] on input "chambre complete lit salon fauteuil table tv table basse" at bounding box center [250, 152] width 158 height 12
click at [202, 35] on link "Emprunteur" at bounding box center [185, 38] width 57 height 16
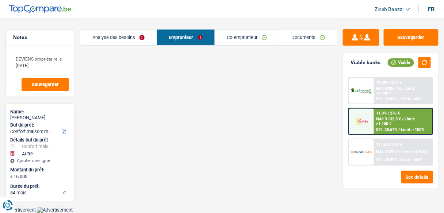
scroll to position [22, 0]
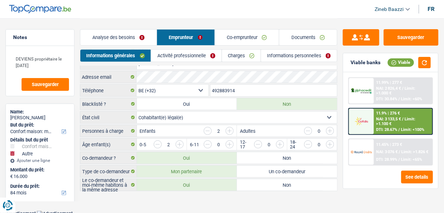
click at [231, 59] on link "Charges" at bounding box center [241, 56] width 39 height 12
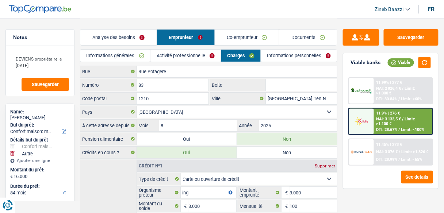
scroll to position [0, 0]
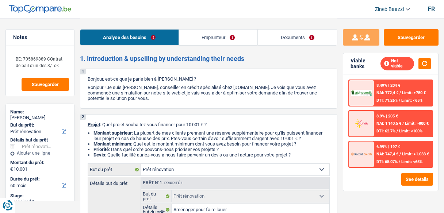
select select "renovation"
select select "60"
select select "renovation"
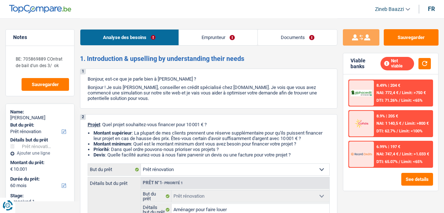
select select "yes"
select select "60"
select select "independent"
select select "netSalary"
select select "rentalIncome"
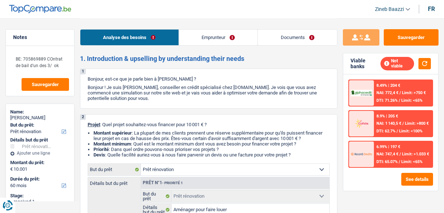
select select "rentalIncome"
select select "ownerWithMortgage"
select select "mortgage"
select select "300"
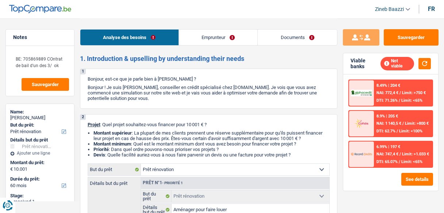
select select "renovation"
select select "yes"
select select "60"
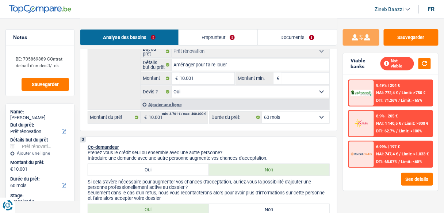
scroll to position [146, 0]
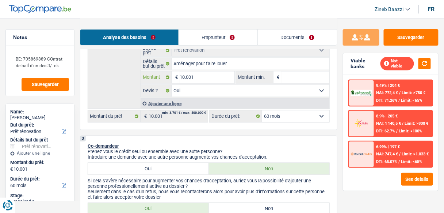
click at [205, 77] on input "10.001" at bounding box center [207, 78] width 54 height 12
type input "5"
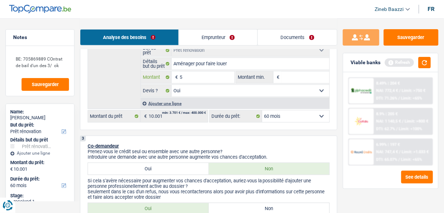
type input "50"
type input "500"
type input "5.000"
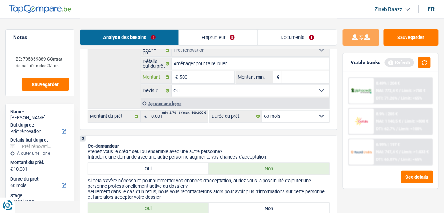
type input "5.000"
type input "50.000"
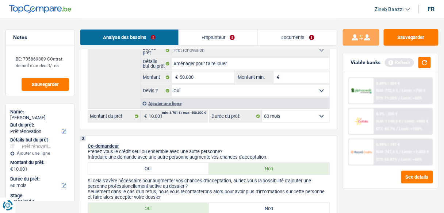
type input "50.000"
click at [284, 82] on input "Montant min." at bounding box center [305, 78] width 48 height 12
select select "144"
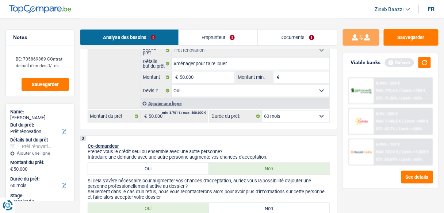
select select "144"
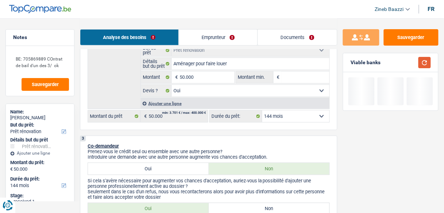
click at [429, 62] on button "button" at bounding box center [424, 62] width 12 height 11
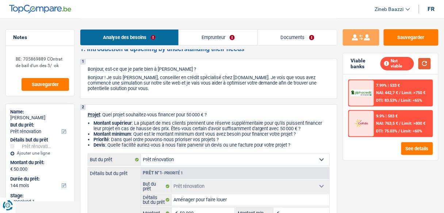
scroll to position [0, 0]
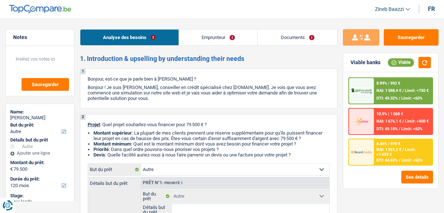
select select "other"
select select "120"
select select "other"
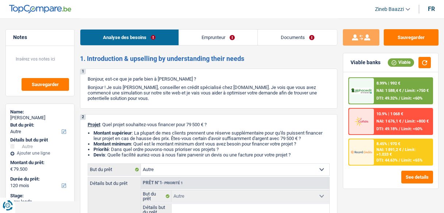
select select "120"
select select "publicEmployee"
select select "familyAllowances"
select select "netSalary"
select select "mealVouchers"
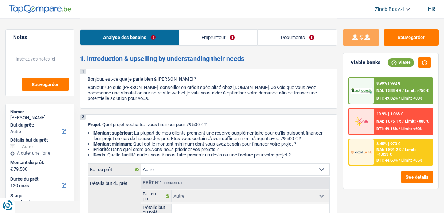
select select "ownerWithMortgage"
select select "mortgage"
select select "420"
select select "other"
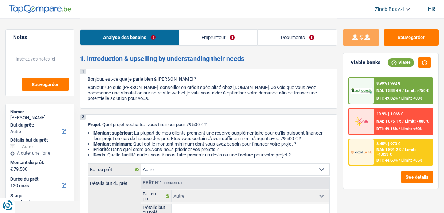
select select "120"
click at [240, 130] on div "2 Projet : Quel projet souhaitez-vous financer pour 79 500 € ? Montant supérieu…" at bounding box center [208, 195] width 257 height 162
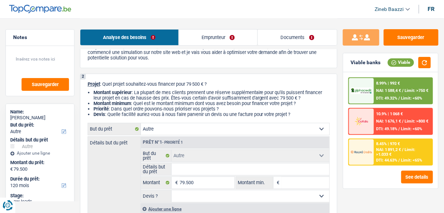
scroll to position [58, 0]
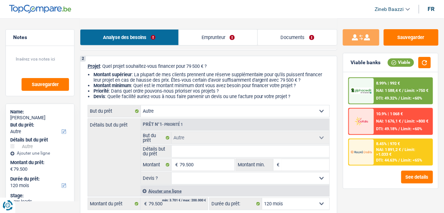
click at [188, 112] on select "Confort maison: meubles, textile, peinture, électroménager, outillage non-profe…" at bounding box center [235, 111] width 188 height 12
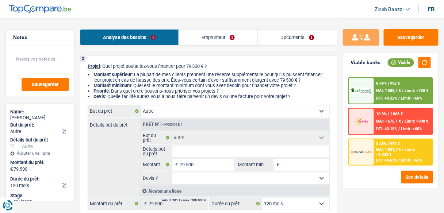
click at [188, 112] on select "Confort maison: meubles, textile, peinture, électroménager, outillage non-profe…" at bounding box center [235, 111] width 188 height 12
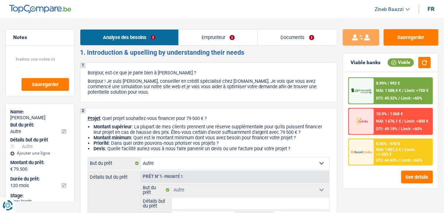
scroll to position [0, 0]
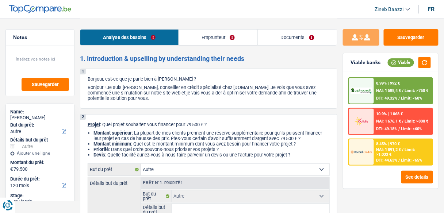
click at [224, 32] on link "Emprunteur" at bounding box center [218, 38] width 79 height 16
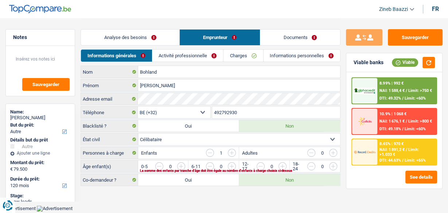
click at [254, 54] on link "Charges" at bounding box center [243, 56] width 39 height 12
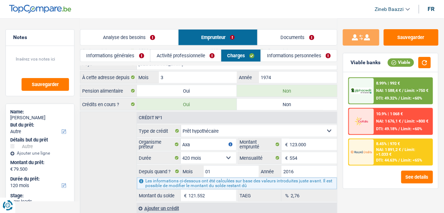
scroll to position [84, 0]
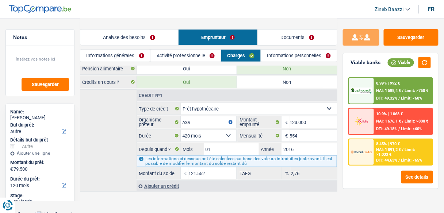
click at [157, 183] on div "Ajouter un crédit" at bounding box center [236, 186] width 200 height 11
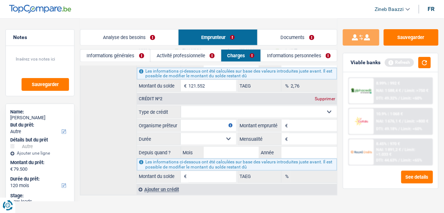
click at [208, 101] on div "Crédit nº2 Supprimer Carte ou ouverture de crédit Prêt hypothécaire Vente à tem…" at bounding box center [236, 137] width 200 height 91
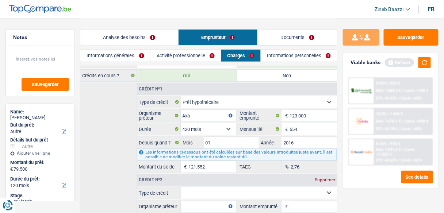
scroll to position [113, 0]
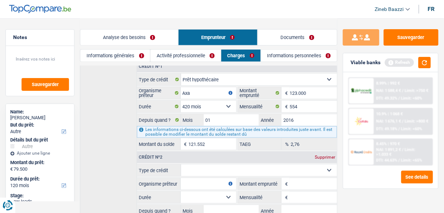
click at [202, 165] on select "Carte ou ouverture de crédit Prêt hypothécaire Vente à tempérament Prêt à tempé…" at bounding box center [259, 171] width 156 height 12
select select "cardOrCredit"
type input "0"
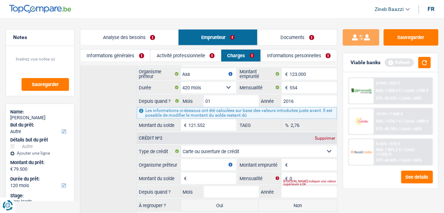
scroll to position [143, 0]
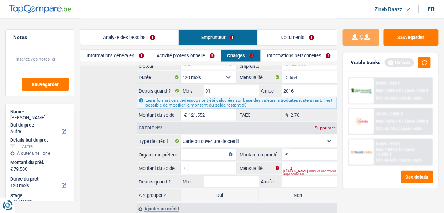
click at [299, 151] on input "Montant emprunté" at bounding box center [312, 155] width 47 height 12
type input "500"
click at [421, 67] on button "button" at bounding box center [424, 62] width 12 height 11
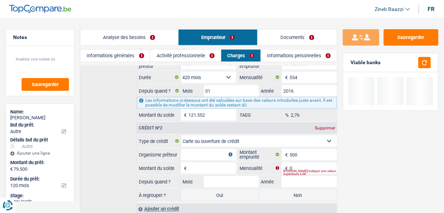
click at [193, 149] on input "Organisme prêteur" at bounding box center [208, 155] width 55 height 12
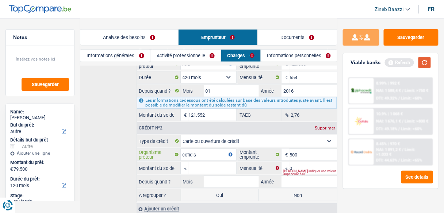
type input "cofidis"
click at [424, 62] on button "button" at bounding box center [424, 62] width 12 height 11
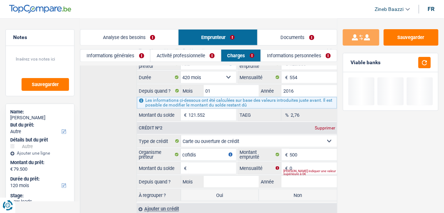
click at [299, 171] on div "Veuillez indiquer une valeur supérieure à 0€" at bounding box center [310, 172] width 54 height 3
click at [297, 171] on div "Veuillez indiquer une valeur supérieure à 0€" at bounding box center [310, 172] width 54 height 3
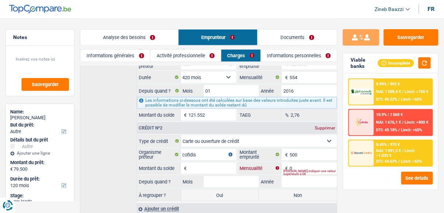
click at [294, 163] on input "0" at bounding box center [312, 168] width 47 height 12
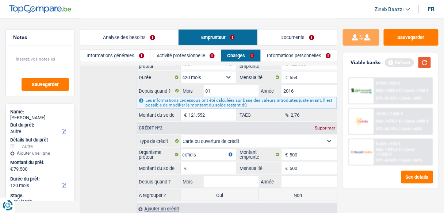
type input "500"
click at [425, 66] on button "button" at bounding box center [424, 62] width 12 height 11
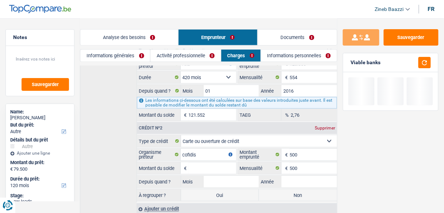
click at [216, 162] on input "Montant du solde" at bounding box center [212, 168] width 47 height 12
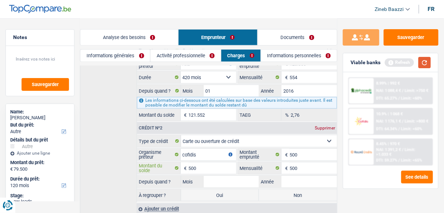
type input "500"
click at [426, 64] on button "button" at bounding box center [424, 62] width 12 height 11
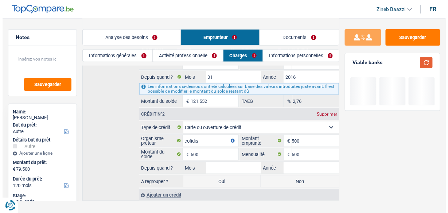
scroll to position [164, 0]
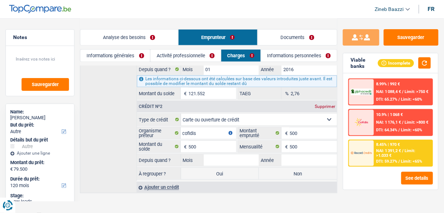
click at [242, 162] on fieldset "Carte ou ouverture de crédit Prêt hypothécaire Vente à tempérament Prêt à tempé…" at bounding box center [237, 147] width 200 height 68
click at [242, 158] on input "Mois" at bounding box center [231, 160] width 55 height 12
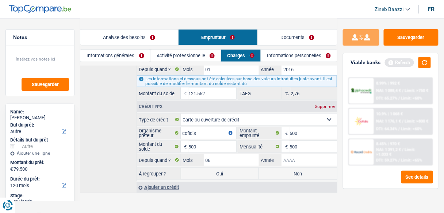
click at [300, 154] on input "Année" at bounding box center [308, 160] width 55 height 12
click at [251, 156] on input "06" at bounding box center [231, 160] width 55 height 12
type input "07"
type input "2025"
click at [423, 67] on button "button" at bounding box center [424, 62] width 12 height 11
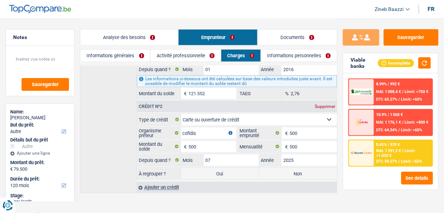
click at [237, 168] on label "Oui" at bounding box center [220, 174] width 78 height 12
click at [237, 168] on input "Oui" at bounding box center [220, 174] width 78 height 12
radio input "true"
select select "other"
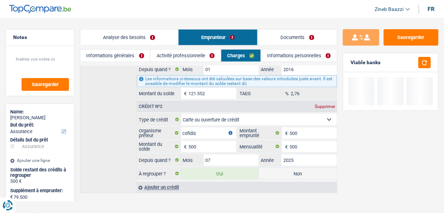
select select "refinancing"
select select "144"
click at [424, 66] on button "button" at bounding box center [424, 62] width 12 height 11
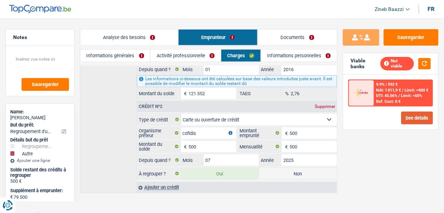
click at [420, 119] on button "See details" at bounding box center [417, 118] width 32 height 13
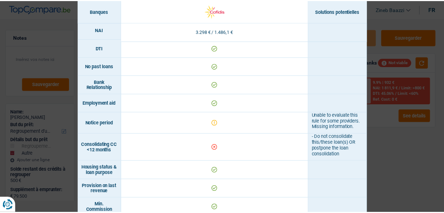
scroll to position [379, 0]
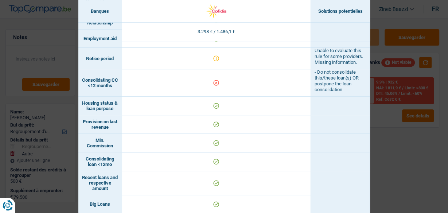
click at [386, 27] on div "Banks conditions × Banques Solutions potentielles Revenus / Charges 3.298 € / 1…" at bounding box center [224, 106] width 448 height 213
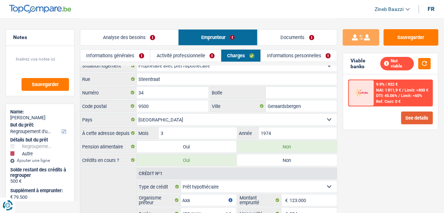
scroll to position [0, 0]
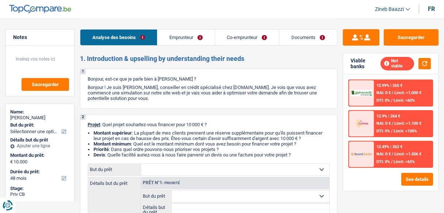
select select "48"
select select "worker"
select select "familyAllowances"
select select "netSalary"
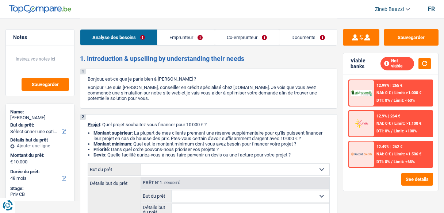
select select "ownerWithMortgage"
select select "mortgage"
select select "48"
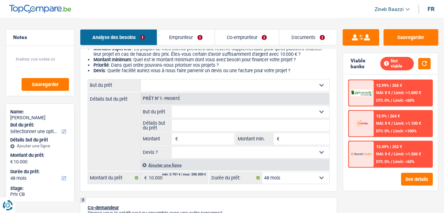
scroll to position [88, 0]
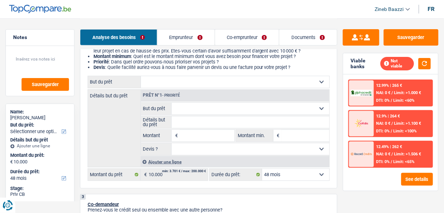
click at [189, 138] on input "Montant" at bounding box center [207, 136] width 54 height 12
type input "12.000"
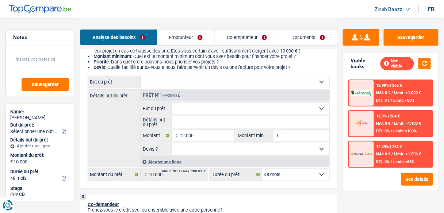
type input "12.000"
click at [286, 128] on input "Détails but du prêt" at bounding box center [250, 122] width 158 height 12
select select "60"
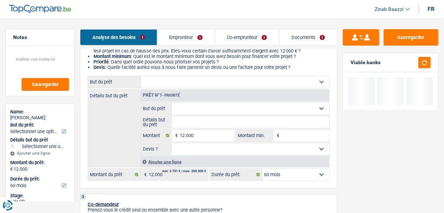
click at [293, 136] on input "Montant min." at bounding box center [305, 136] width 48 height 12
type input "1"
type input "12"
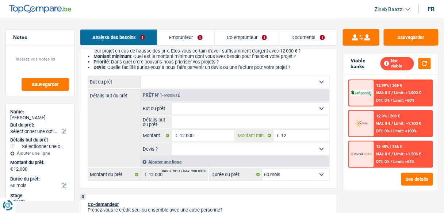
type input "1"
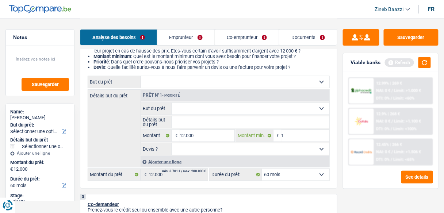
type input "10"
type input "100"
type input "1.000"
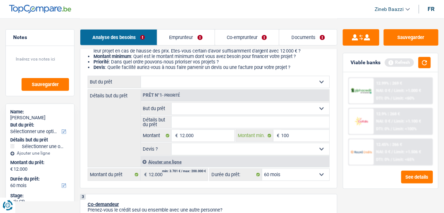
type input "1.000"
type input "10.000"
click at [201, 81] on select "Confort maison: meubles, textile, peinture, électroménager, outillage non-profe…" at bounding box center [235, 82] width 188 height 12
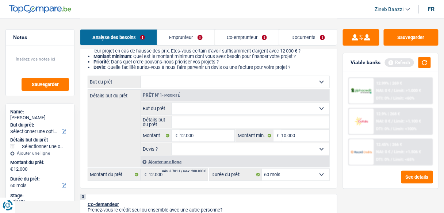
click at [156, 81] on select "Confort maison: meubles, textile, peinture, électroménager, outillage non-profe…" at bounding box center [235, 82] width 188 height 12
click at [155, 81] on select "Confort maison: meubles, textile, peinture, électroménager, outillage non-profe…" at bounding box center [235, 82] width 188 height 12
select select "household"
click at [141, 77] on select "Confort maison: meubles, textile, peinture, électroménager, outillage non-profe…" at bounding box center [235, 82] width 188 height 12
select select "household"
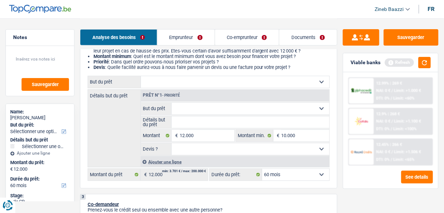
select select "household"
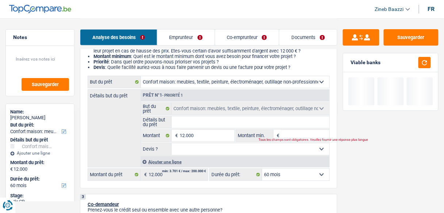
click at [186, 124] on input "Détails but du prêt" at bounding box center [250, 122] width 158 height 12
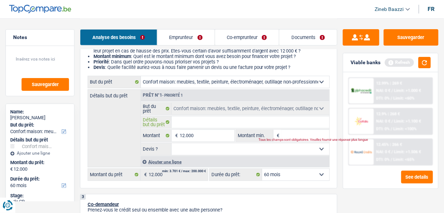
type input "a"
type input "ac"
type input "ach"
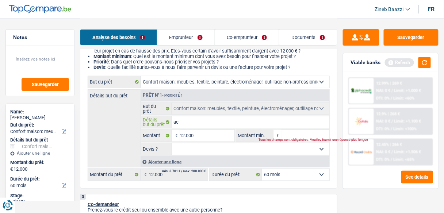
type input "ach"
type input "acha"
type input "achat"
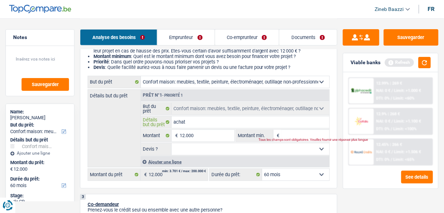
type input "achat"
type input "achat d"
type input "achat de"
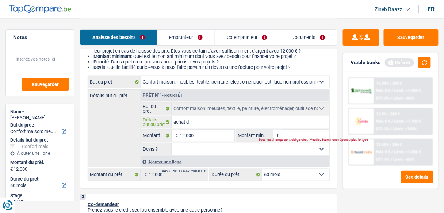
type input "achat de"
type input "achat de t"
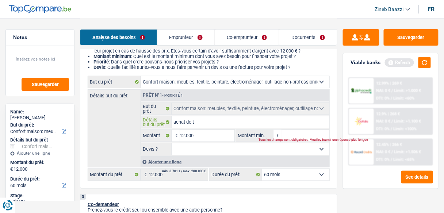
type input "achat de tv"
type input "achat de tv d"
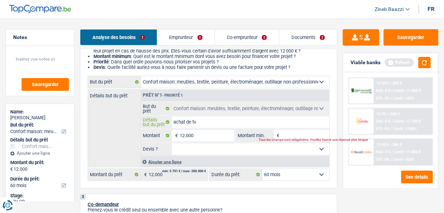
type input "achat de tv d"
type input "achat de tv de"
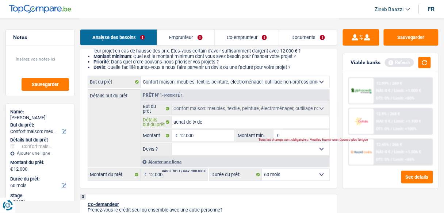
type input "achat de tv de m"
type input "achat de tv de me"
type input "achat de tv de meu"
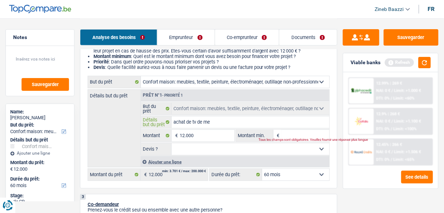
type input "achat de tv de meu"
type input "achat de tv de meub"
type input "achat de tv de meubl"
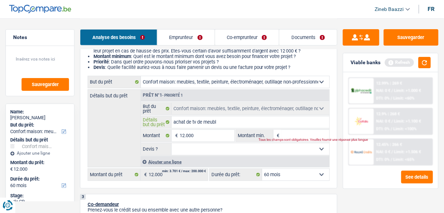
type input "achat de tv de meuble"
type input "achat de tv de meubles"
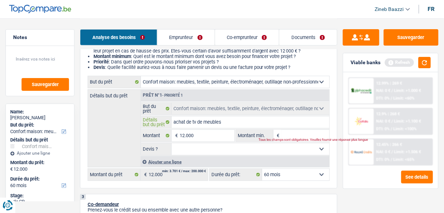
type input "achat de tv de meubles"
click at [290, 134] on input "Montant min." at bounding box center [305, 136] width 48 height 12
type input "1"
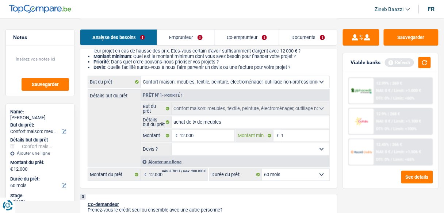
type input "10"
type input "100"
type input "1.000"
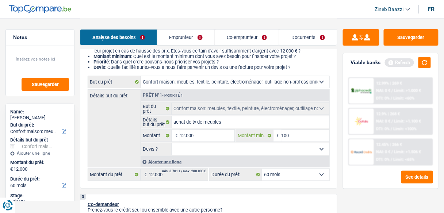
type input "1.000"
type input "10.000"
click at [423, 58] on button "button" at bounding box center [424, 62] width 12 height 11
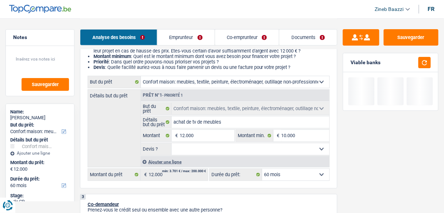
click at [205, 148] on select "Oui Non Non répondu Sélectionner une option" at bounding box center [250, 149] width 158 height 12
select select "false"
click at [171, 143] on select "Oui Non Non répondu Sélectionner une option" at bounding box center [250, 149] width 158 height 12
select select "false"
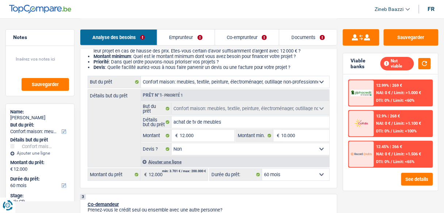
click at [309, 169] on select "12 mois 18 mois 24 mois 30 mois 36 mois 42 mois 48 mois 60 mois Sélectionner un…" at bounding box center [295, 175] width 67 height 12
click at [311, 173] on select "12 mois 18 mois 24 mois 30 mois 36 mois 42 mois 48 mois 60 mois Sélectionner un…" at bounding box center [295, 175] width 67 height 12
click at [187, 37] on link "Emprunteur" at bounding box center [185, 38] width 57 height 16
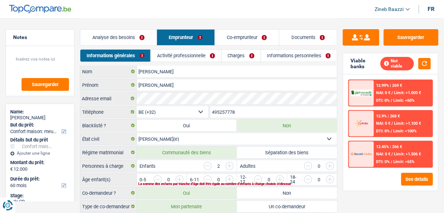
scroll to position [0, 0]
click at [172, 53] on link "Activité professionnelle" at bounding box center [186, 56] width 70 height 12
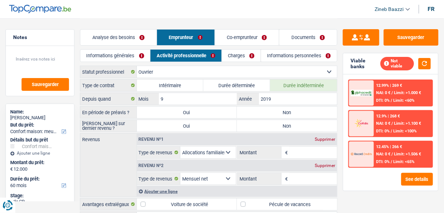
click at [252, 113] on label "Non" at bounding box center [287, 113] width 100 height 12
click at [252, 113] on input "Non" at bounding box center [287, 113] width 100 height 12
radio input "true"
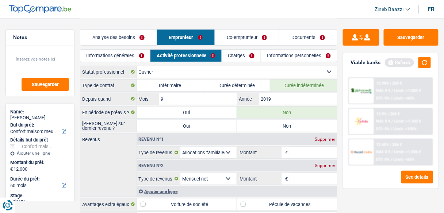
click at [419, 69] on div "Viable banks Refresh" at bounding box center [390, 62] width 95 height 19
click at [420, 65] on button "button" at bounding box center [424, 62] width 12 height 11
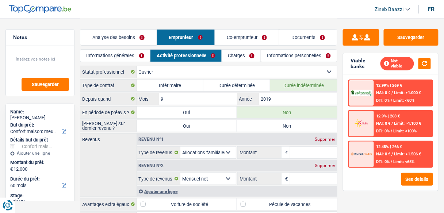
click at [304, 122] on label "Non" at bounding box center [287, 126] width 100 height 12
click at [304, 122] on input "Non" at bounding box center [287, 126] width 100 height 12
radio input "true"
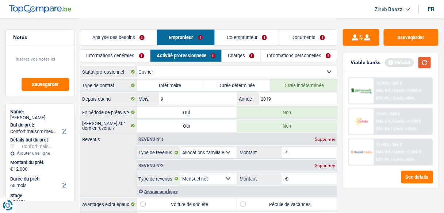
click at [424, 59] on button "button" at bounding box center [424, 62] width 12 height 11
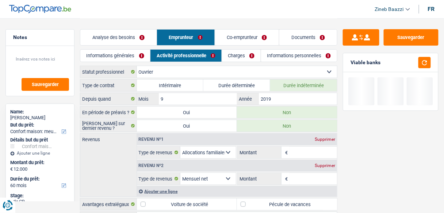
click at [312, 147] on input "Montant" at bounding box center [312, 153] width 47 height 12
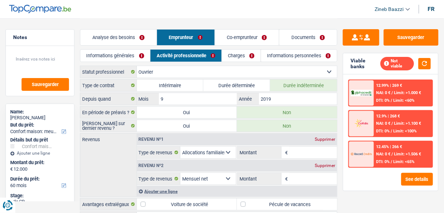
click at [303, 176] on input "Montant" at bounding box center [312, 179] width 47 height 12
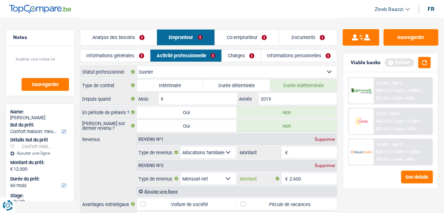
type input "2.600"
click at [149, 186] on div "Ajouter une ligne" at bounding box center [237, 191] width 200 height 11
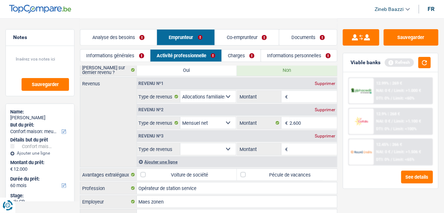
scroll to position [58, 0]
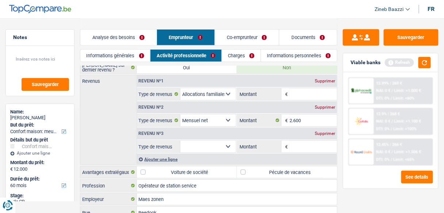
click at [208, 143] on select "Allocation d'handicap Allocations chômage Allocations familiales Chèques repas …" at bounding box center [207, 147] width 55 height 12
select select "mealVouchers"
click at [180, 141] on select "Allocation d'handicap Allocations chômage Allocations familiales Chèques repas …" at bounding box center [207, 147] width 55 height 12
click at [300, 143] on input "Montant par jour" at bounding box center [312, 147] width 47 height 12
type input "8,0"
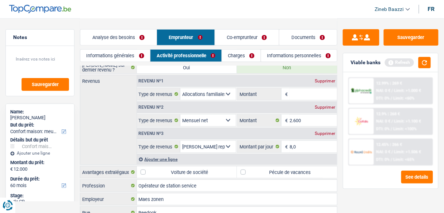
click at [302, 97] on input "Montant" at bounding box center [312, 94] width 47 height 12
click at [320, 79] on div "Supprimer" at bounding box center [325, 81] width 24 height 4
select select "netSalary"
type input "2.600"
select select "mealVouchers"
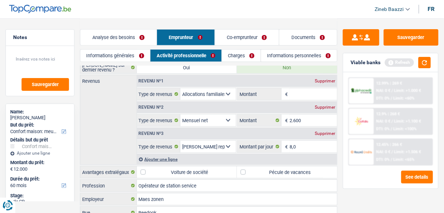
type input "8,0"
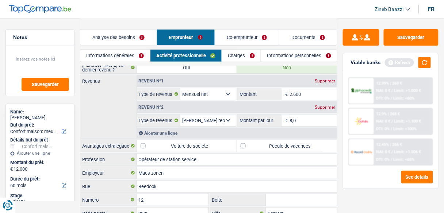
click at [238, 57] on link "Charges" at bounding box center [241, 56] width 39 height 12
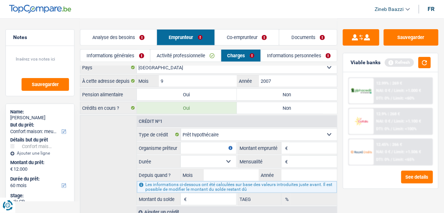
click at [199, 57] on link "Activité professionnelle" at bounding box center [185, 56] width 70 height 12
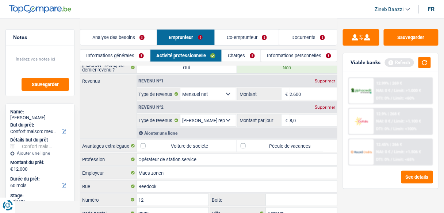
click at [160, 130] on div "Ajouter une ligne" at bounding box center [237, 133] width 200 height 11
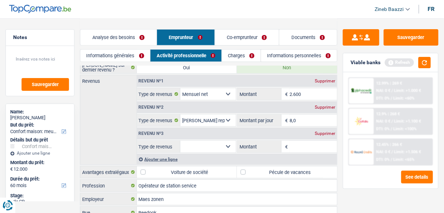
click at [192, 143] on select "Allocation d'handicap Allocations chômage Allocations familiales Chèques repas …" at bounding box center [207, 147] width 55 height 12
select select "rentalIncome"
click at [180, 141] on select "Allocation d'handicap Allocations chômage Allocations familiales Chèques repas …" at bounding box center [207, 147] width 55 height 12
click at [308, 147] on input "Montant" at bounding box center [312, 147] width 47 height 12
click at [429, 58] on button "button" at bounding box center [424, 62] width 12 height 11
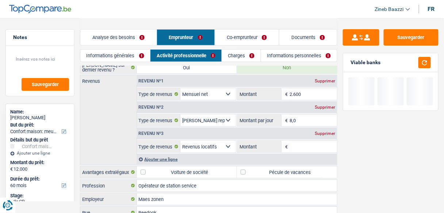
click at [309, 144] on input "Montant" at bounding box center [312, 147] width 47 height 12
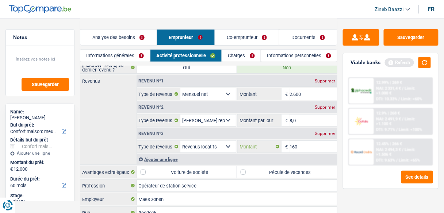
click at [296, 142] on input "160" at bounding box center [312, 147] width 47 height 12
type input "220"
click at [431, 61] on div "Viable banks Refresh" at bounding box center [390, 62] width 95 height 19
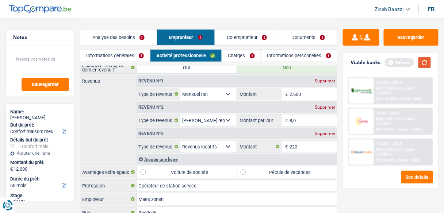
click at [428, 62] on button "button" at bounding box center [424, 62] width 12 height 11
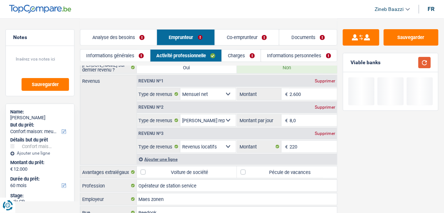
scroll to position [0, 0]
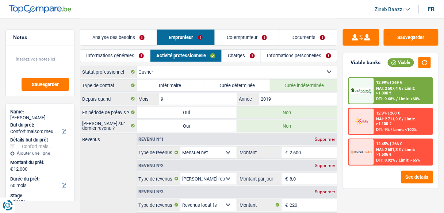
click at [237, 56] on link "Charges" at bounding box center [241, 56] width 39 height 12
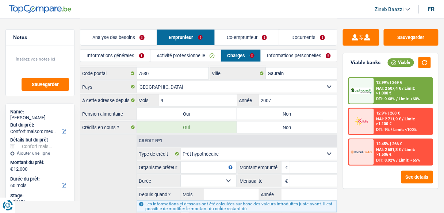
scroll to position [29, 0]
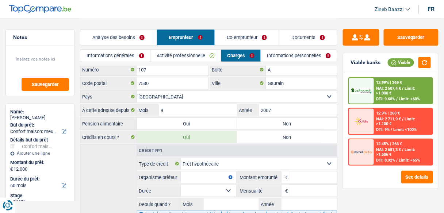
click at [267, 118] on label "Non" at bounding box center [287, 124] width 100 height 12
click at [267, 118] on input "Non" at bounding box center [287, 124] width 100 height 12
radio input "true"
select select
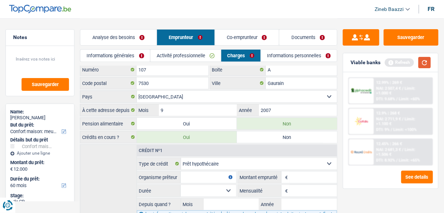
click at [427, 63] on button "button" at bounding box center [424, 62] width 12 height 11
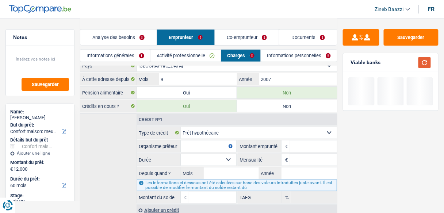
scroll to position [84, 0]
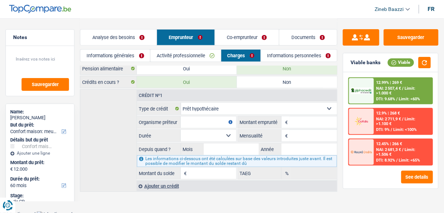
click at [221, 123] on input "Organisme prêteur" at bounding box center [208, 122] width 55 height 12
click at [203, 121] on input "Organisme prêteur" at bounding box center [208, 122] width 55 height 12
type input "R"
select select
type input "Re"
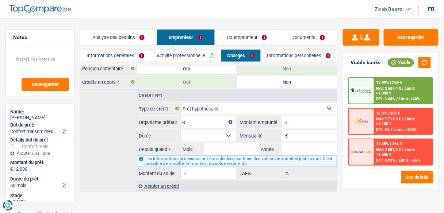
select select
type input "Rec"
select select
type input "Reci"
select select
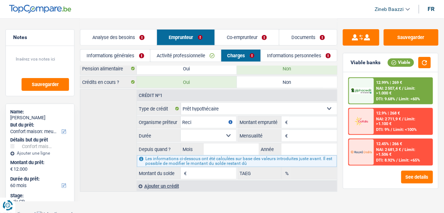
type input "Recir"
select select
type input "Recird"
select select
type input "Recir"
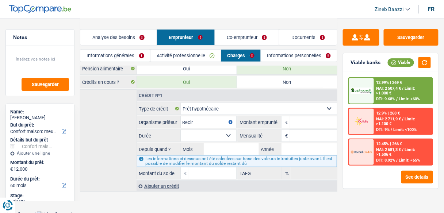
select select
type input "Reci"
select select
type input "Rec"
select select
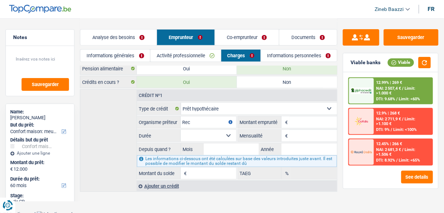
type input "Reco"
select select
type input "Recor"
select select
type input "Record"
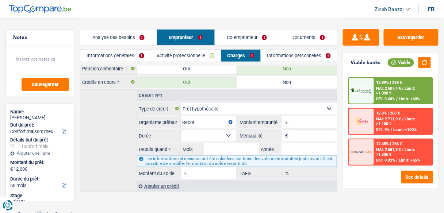
select select
type input "Record"
select select
type input "Record c"
select select
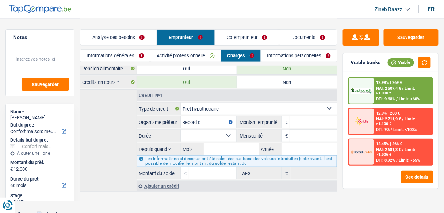
type input "Record cr"
select select
type input "Record cre"
select select
type input "Record cred"
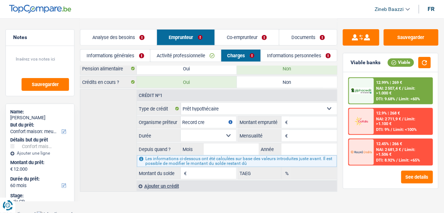
select select
type input "Record credi"
select select
type input "Record credit"
select select
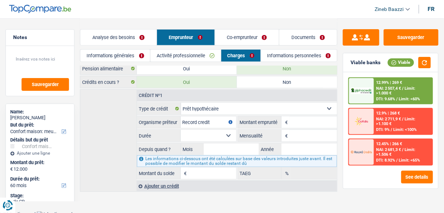
type input "Record credit"
select select
type input "Record credit"
click at [313, 119] on input "Montant" at bounding box center [312, 122] width 47 height 12
click at [219, 168] on input "Montant du solde" at bounding box center [212, 173] width 47 height 12
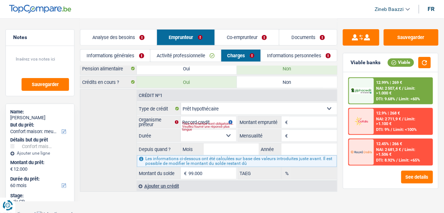
type input "99.000"
click at [314, 122] on input "Montant" at bounding box center [312, 122] width 47 height 12
type input "1"
select select
type input "12,68"
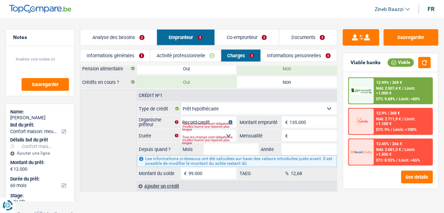
type input "135.000"
click at [308, 134] on input "Mensualité" at bounding box center [312, 136] width 47 height 12
click at [222, 125] on div "Tous les champs sont obligatoires. Veuillez fournir une réponse plus longue" at bounding box center [209, 126] width 54 height 3
click at [216, 125] on div "Tous les champs sont obligatoires. Veuillez fournir une réponse plus longue" at bounding box center [209, 126] width 54 height 3
click at [216, 147] on input "Mois" at bounding box center [231, 149] width 55 height 12
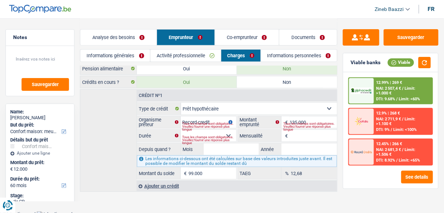
click at [307, 131] on input "Mensualité" at bounding box center [312, 136] width 47 height 12
click at [425, 63] on button "button" at bounding box center [424, 62] width 12 height 11
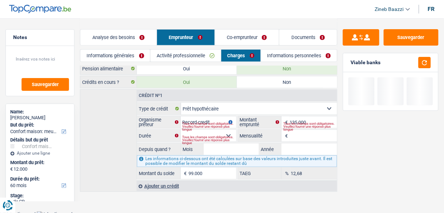
click at [326, 130] on input "Mensualité" at bounding box center [312, 136] width 47 height 12
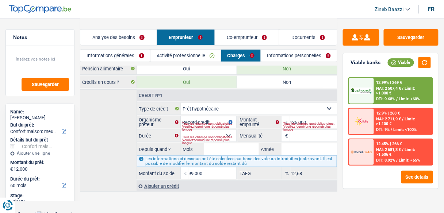
type input "1"
type input "890"
click at [425, 56] on div "Viable banks Viable" at bounding box center [390, 62] width 95 height 19
click at [425, 59] on button "button" at bounding box center [424, 62] width 12 height 11
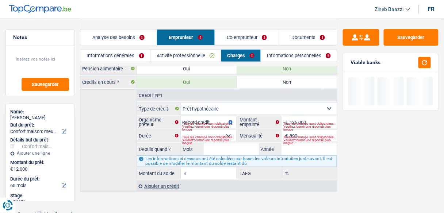
click at [213, 157] on div "Les informations ci-dessous ont été calculées sur base des valeurs introduites …" at bounding box center [237, 161] width 200 height 12
click at [221, 150] on input "Mois" at bounding box center [231, 149] width 55 height 12
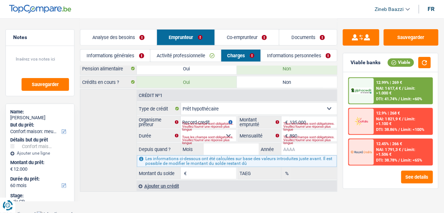
click at [322, 145] on input "Année" at bounding box center [308, 149] width 55 height 12
type input "2020"
click at [209, 139] on div "Tous les champs sont obligatoires. Veuillez fournir une réponse plus longue" at bounding box center [209, 140] width 54 height 3
click at [226, 132] on select "120 mois 132 mois 144 mois 180 mois 240 mois 300 mois 360 mois 420 mois Sélecti…" at bounding box center [208, 136] width 55 height 12
select select "180"
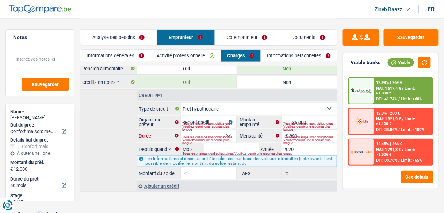
click at [181, 130] on select "120 mois 132 mois 144 mois 180 mois 240 mois 300 mois 360 mois 420 mois Sélecti…" at bounding box center [208, 136] width 55 height 12
click at [221, 172] on input "Montant du solde" at bounding box center [212, 173] width 47 height 12
click at [228, 148] on input "Mois" at bounding box center [231, 149] width 55 height 12
click at [217, 127] on div "Tous les champs sont obligatoires. Veuillez fournir une réponse plus longue" at bounding box center [209, 126] width 54 height 3
click at [228, 139] on div "Tous les champs sont obligatoires. Veuillez fournir une réponse plus longue" at bounding box center [209, 140] width 54 height 3
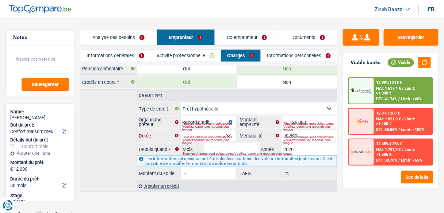
click at [231, 131] on select "120 mois 132 mois 144 mois 180 mois 240 mois 300 mois 360 mois 420 mois Sélecti…" at bounding box center [208, 136] width 55 height 12
click at [181, 130] on select "120 mois 132 mois 144 mois 180 mois 240 mois 300 mois 360 mois 420 mois Sélecti…" at bounding box center [208, 136] width 55 height 12
click at [208, 140] on div "Tous les champs sont obligatoires. Veuillez fournir une réponse plus longue" at bounding box center [209, 140] width 54 height 3
click at [204, 139] on div "Tous les champs sont obligatoires. Veuillez fournir une réponse plus longue" at bounding box center [209, 140] width 54 height 3
click at [176, 131] on label "Durée" at bounding box center [158, 136] width 43 height 12
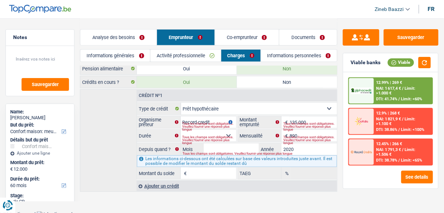
click at [0, 0] on select "Carte ou ouverture de crédit Prêt hypothécaire Vente à tempérament Prêt à tempé…" at bounding box center [0, 0] width 0 height 0
click at [176, 132] on label "Durée" at bounding box center [158, 136] width 43 height 12
click at [0, 0] on select "Carte ou ouverture de crédit Prêt hypothécaire Vente à tempérament Prêt à tempé…" at bounding box center [0, 0] width 0 height 0
click at [218, 146] on input "Mois" at bounding box center [231, 149] width 55 height 12
type input "0"
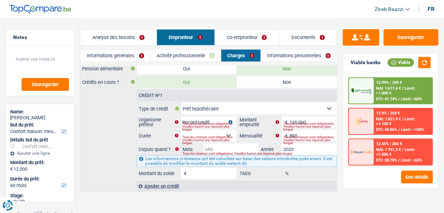
type input "1"
type input "2,36"
type input "02"
click at [228, 171] on input "1" at bounding box center [212, 173] width 47 height 12
type input "99.000"
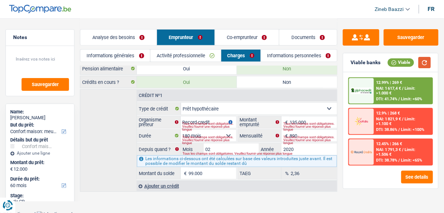
click at [427, 58] on button "button" at bounding box center [424, 62] width 12 height 11
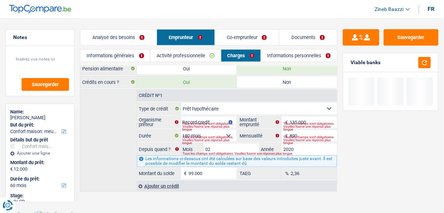
click at [119, 134] on div "Crédit nº1 Carte ou ouverture de crédit Prêt hypothécaire Vente à tempérament P…" at bounding box center [208, 140] width 257 height 103
click at [203, 125] on div "Tous les champs sont obligatoires. Veuillez fournir une réponse plus longue" at bounding box center [209, 126] width 54 height 3
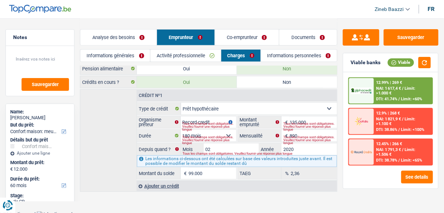
click at [226, 125] on div "Tous les champs sont obligatoires. Veuillez fournir une réponse plus longue" at bounding box center [209, 126] width 54 height 3
click at [216, 117] on input "Record credit" at bounding box center [208, 122] width 55 height 12
type input "Record"
click at [236, 193] on main "Notes Sauvegarder Name: Michel ETIENNE But du prêt: Confort maison: meubles, te…" at bounding box center [222, 64] width 444 height 296
click at [201, 125] on div "Tous les champs sont obligatoires. Veuillez fournir une réponse plus longue" at bounding box center [209, 126] width 54 height 3
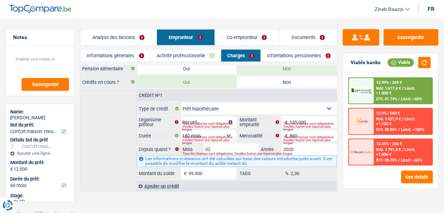
click at [198, 125] on div "Tous les champs sont obligatoires. Veuillez fournir une réponse plus longue" at bounding box center [209, 126] width 54 height 3
click at [193, 116] on input "Record" at bounding box center [208, 122] width 55 height 12
click at [201, 125] on div "Tous les champs sont obligatoires. Veuillez fournir une réponse plus longue" at bounding box center [209, 126] width 54 height 3
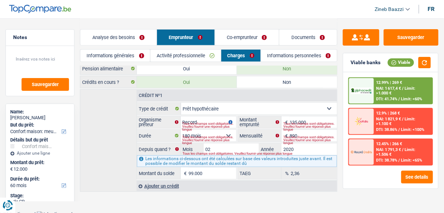
click at [193, 125] on div "Tous les champs sont obligatoires. Veuillez fournir une réponse plus longue" at bounding box center [209, 126] width 54 height 3
click at [201, 125] on div "Tous les champs sont obligatoires. Veuillez fournir une réponse plus longue" at bounding box center [209, 126] width 54 height 3
click at [197, 125] on div "Tous les champs sont obligatoires. Veuillez fournir une réponse plus longue" at bounding box center [209, 126] width 54 height 3
click at [422, 63] on button "button" at bounding box center [424, 62] width 12 height 11
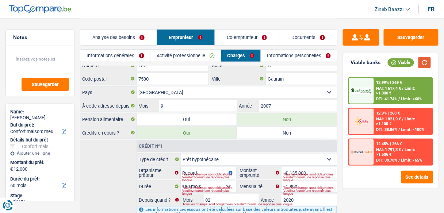
scroll to position [0, 0]
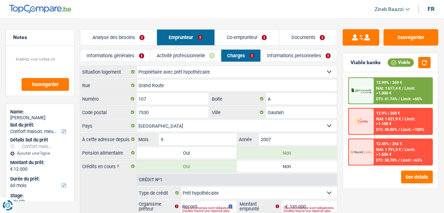
click at [265, 56] on link "Informations personnelles" at bounding box center [299, 56] width 76 height 12
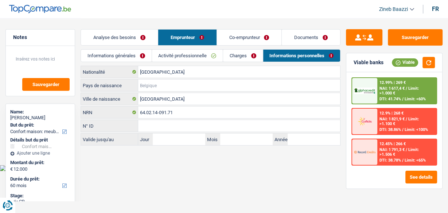
click at [154, 81] on input "Pays de naissance" at bounding box center [239, 86] width 202 height 12
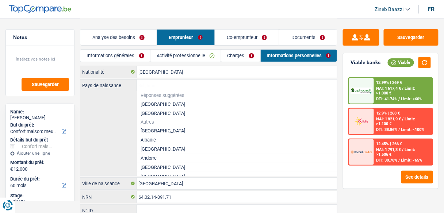
click at [152, 102] on li "[GEOGRAPHIC_DATA]" at bounding box center [237, 104] width 200 height 9
type input "[GEOGRAPHIC_DATA]"
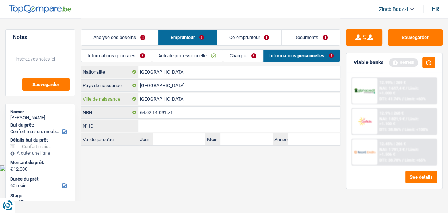
click at [155, 97] on input "[GEOGRAPHIC_DATA]" at bounding box center [239, 99] width 202 height 12
type input "Tournai"
click at [162, 170] on html "Vous avez le contrôle de vos données Nous utilisons des cookies, tout comme nos…" at bounding box center [224, 85] width 448 height 171
click at [226, 59] on link "Charges" at bounding box center [242, 56] width 39 height 12
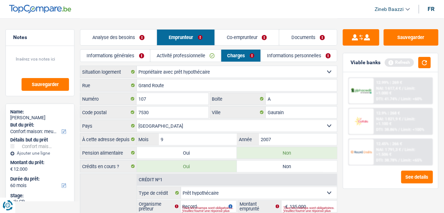
scroll to position [84, 0]
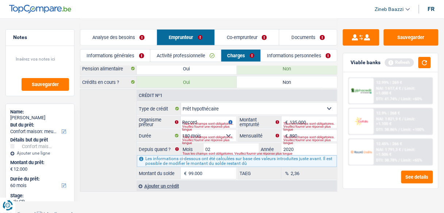
click at [170, 59] on link "Activité professionnelle" at bounding box center [185, 56] width 70 height 12
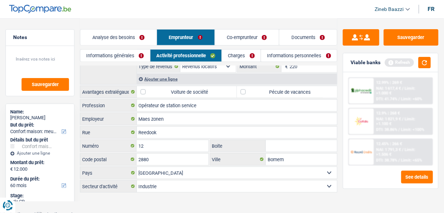
click at [127, 54] on link "Informations générales" at bounding box center [115, 56] width 70 height 12
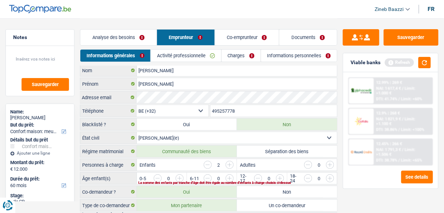
scroll to position [0, 0]
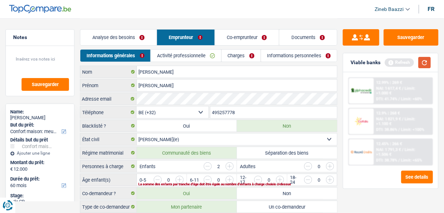
click at [427, 65] on button "button" at bounding box center [424, 62] width 12 height 11
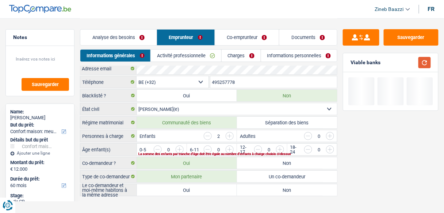
scroll to position [35, 0]
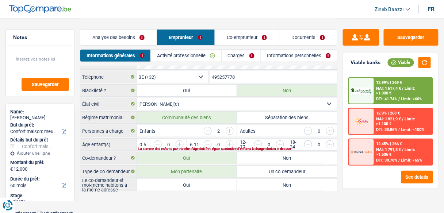
click at [191, 181] on label "Oui" at bounding box center [187, 185] width 100 height 12
click at [191, 181] on input "Oui" at bounding box center [187, 185] width 100 height 12
radio input "true"
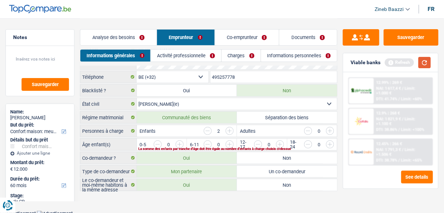
click at [428, 61] on button "button" at bounding box center [424, 62] width 12 height 11
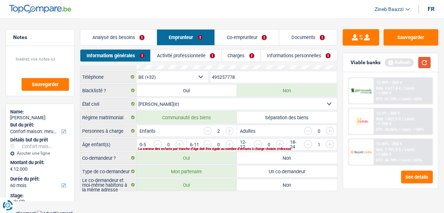
click at [431, 64] on div "Viable banks Refresh" at bounding box center [390, 62] width 95 height 19
click at [430, 65] on button "button" at bounding box center [424, 62] width 12 height 11
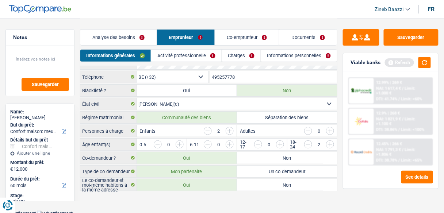
click at [420, 55] on div "Viable banks Refresh" at bounding box center [390, 62] width 95 height 19
click at [423, 60] on button "button" at bounding box center [424, 62] width 12 height 11
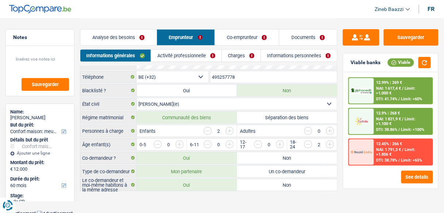
click at [207, 129] on input "button" at bounding box center [208, 131] width 8 height 8
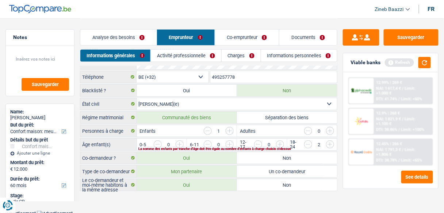
click at [207, 129] on input "button" at bounding box center [208, 131] width 8 height 8
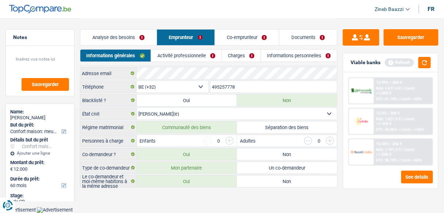
scroll to position [22, 0]
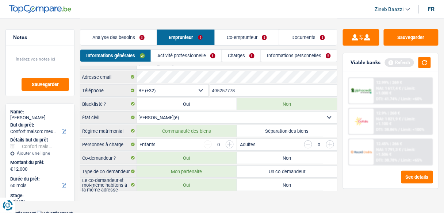
click at [332, 142] on input "button" at bounding box center [330, 144] width 8 height 8
click at [426, 59] on button "button" at bounding box center [424, 62] width 12 height 11
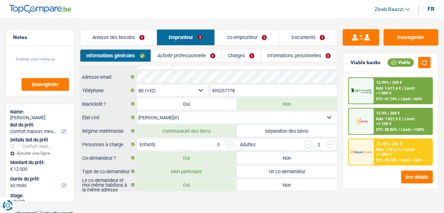
click at [126, 42] on link "Analyse des besoins" at bounding box center [118, 38] width 76 height 16
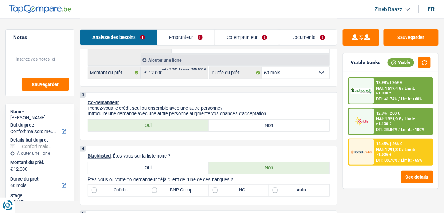
scroll to position [255, 0]
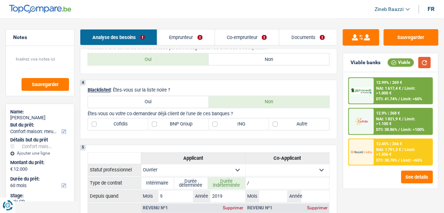
click at [424, 64] on button "button" at bounding box center [424, 62] width 12 height 11
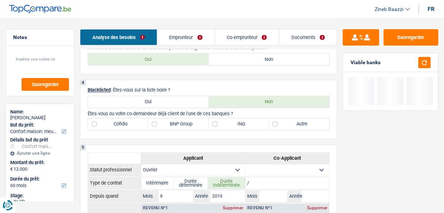
click at [270, 88] on p "Blacklisted : Êtes-vous sur la liste noire ?" at bounding box center [209, 90] width 242 height 5
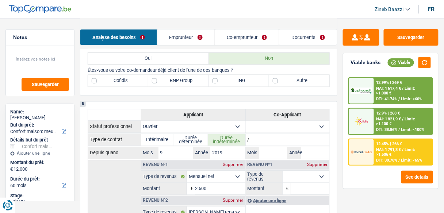
scroll to position [285, 0]
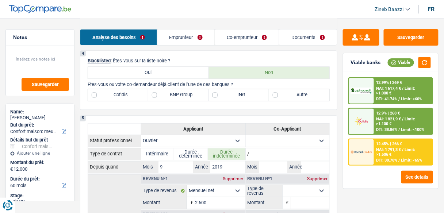
click at [248, 93] on label "ING" at bounding box center [239, 95] width 60 height 12
click at [248, 93] on input "ING" at bounding box center [239, 95] width 60 height 12
checkbox input "true"
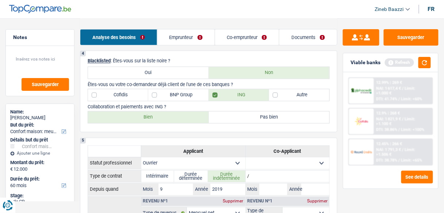
click at [247, 108] on div "Collaboration et paiements avec ING ? Bien Pas bien Tous les champs sont obliga…" at bounding box center [209, 113] width 242 height 19
click at [199, 115] on label "Bien" at bounding box center [148, 118] width 121 height 12
click at [199, 115] on input "Bien" at bounding box center [148, 118] width 121 height 12
radio input "true"
click at [420, 62] on button "button" at bounding box center [424, 62] width 12 height 11
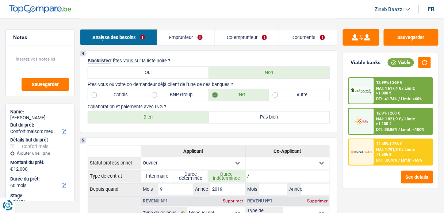
click at [283, 95] on label "Autre" at bounding box center [299, 95] width 60 height 12
click at [283, 95] on input "Autre" at bounding box center [299, 95] width 60 height 12
checkbox input "true"
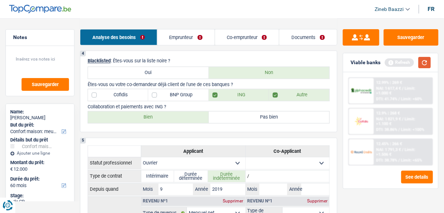
click at [421, 62] on button "button" at bounding box center [424, 62] width 12 height 11
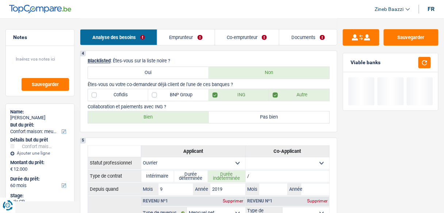
click at [239, 101] on div "4 Blacklisted : Êtes-vous sur la liste noire ? Oui Non Êtes-vous ou votre co-de…" at bounding box center [208, 92] width 257 height 82
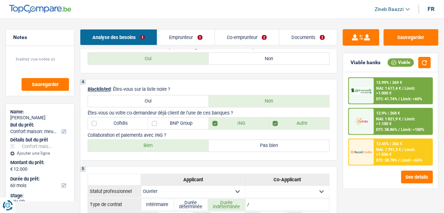
scroll to position [255, 0]
drag, startPoint x: 240, startPoint y: 113, endPoint x: 231, endPoint y: 116, distance: 9.2
click at [231, 116] on div "4 Blacklisted : Êtes-vous sur la liste noire ? Oui Non Êtes-vous ou votre co-de…" at bounding box center [208, 121] width 257 height 82
click at [237, 111] on p "Êtes-vous ou votre co-demandeur déjà client de l'une de ces banques ?" at bounding box center [209, 113] width 242 height 5
click at [191, 120] on label "BNP Group" at bounding box center [178, 125] width 60 height 12
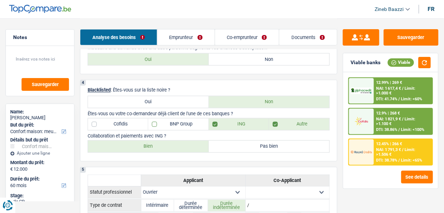
click at [191, 120] on input "BNP Group" at bounding box center [178, 125] width 60 height 12
checkbox input "true"
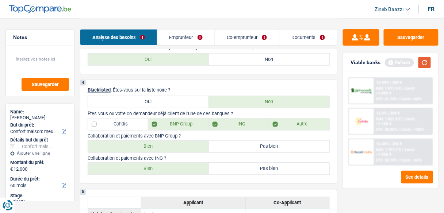
click at [420, 64] on button "button" at bounding box center [424, 62] width 12 height 11
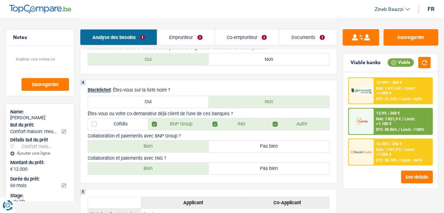
click at [155, 146] on label "Bien" at bounding box center [148, 147] width 121 height 12
click at [155, 146] on input "Bien" at bounding box center [148, 147] width 121 height 12
radio input "true"
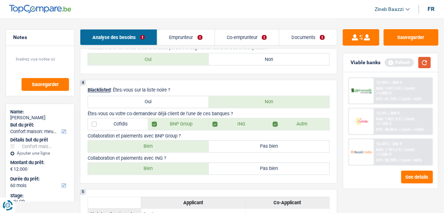
click at [425, 63] on button "button" at bounding box center [424, 62] width 12 height 11
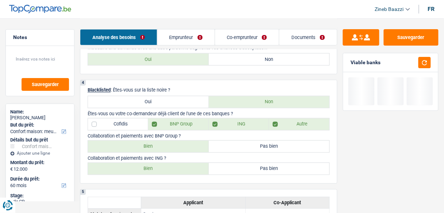
click at [194, 82] on div "4 Blacklisted : Êtes-vous sur la liste noire ? Oui Non Êtes-vous ou votre co-de…" at bounding box center [208, 132] width 257 height 104
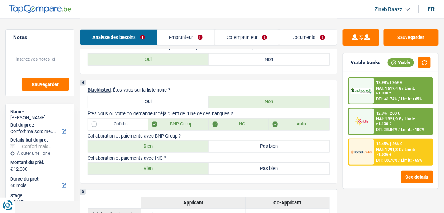
drag, startPoint x: 183, startPoint y: 84, endPoint x: 173, endPoint y: 86, distance: 9.7
click at [173, 86] on div "4 Blacklisted : Êtes-vous sur la liste noire ? Oui Non Êtes-vous ou votre co-de…" at bounding box center [208, 132] width 257 height 104
click at [427, 66] on button "button" at bounding box center [424, 62] width 12 height 11
click at [199, 82] on div "4 Blacklisted : Êtes-vous sur la liste noire ? Oui Non Êtes-vous ou votre co-de…" at bounding box center [208, 132] width 257 height 104
click at [195, 39] on link "Emprunteur" at bounding box center [185, 38] width 57 height 16
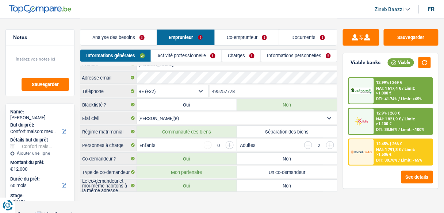
scroll to position [22, 0]
click at [231, 55] on link "Charges" at bounding box center [241, 56] width 39 height 12
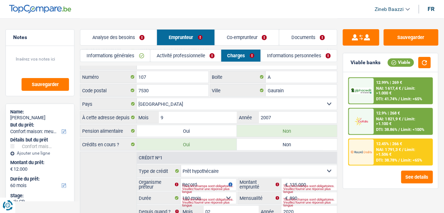
click at [241, 39] on link "Co-emprunteur" at bounding box center [247, 38] width 64 height 16
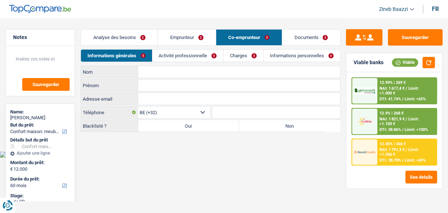
click at [162, 71] on input "Nom" at bounding box center [239, 72] width 202 height 12
click at [184, 53] on link "Activité professionnelle" at bounding box center [188, 56] width 71 height 12
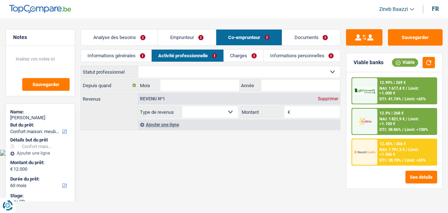
click at [133, 56] on link "Informations générales" at bounding box center [116, 56] width 70 height 12
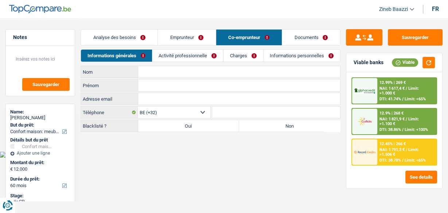
click at [188, 58] on link "Activité professionnelle" at bounding box center [188, 56] width 71 height 12
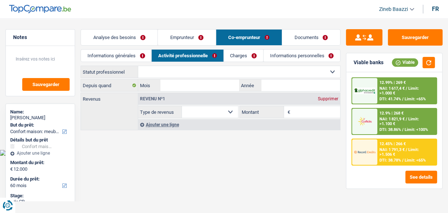
click at [180, 70] on select "Ouvrier Employé privé Employé public Invalide Indépendant Pensionné Chômeur Mut…" at bounding box center [239, 72] width 202 height 12
click at [126, 138] on main "Notes Sauvegarder Name: Michel ETIENNE But du prêt: Confort maison: meubles, te…" at bounding box center [224, 75] width 448 height 150
click at [159, 72] on select "Ouvrier Employé privé Employé public Invalide Indépendant Pensionné Chômeur Mut…" at bounding box center [239, 72] width 202 height 12
click at [119, 131] on main "Notes Sauvegarder Name: Michel ETIENNE But du prêt: Confort maison: meubles, te…" at bounding box center [224, 75] width 448 height 150
click at [192, 81] on input "Mois" at bounding box center [200, 86] width 79 height 12
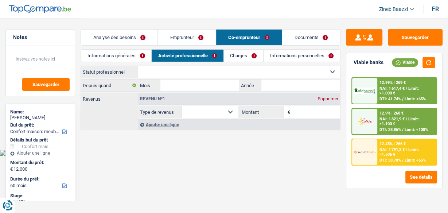
click at [192, 74] on select "Ouvrier Employé privé Employé public Invalide Indépendant Pensionné Chômeur Mut…" at bounding box center [239, 72] width 202 height 12
click at [122, 152] on body "Vous avez le contrôle de vos données Nous utilisons des cookies, tout comme nos…" at bounding box center [224, 78] width 448 height 156
click at [191, 108] on select "Allocation d'handicap Allocations chômage Allocations familiales Chèques repas …" at bounding box center [210, 112] width 56 height 12
select select "familyAllowances"
click at [182, 106] on select "Allocation d'handicap Allocations chômage Allocations familiales Chèques repas …" at bounding box center [210, 112] width 56 height 12
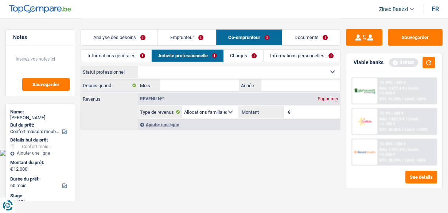
click at [323, 97] on div "Supprimer" at bounding box center [328, 99] width 24 height 4
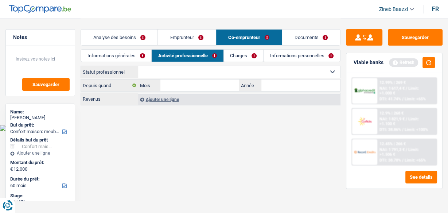
click at [154, 113] on main "Notes Sauvegarder Name: Michel ETIENNE But du prêt: Confort maison: meubles, te…" at bounding box center [224, 62] width 448 height 125
click at [175, 89] on input "Mois" at bounding box center [200, 86] width 79 height 12
click at [175, 115] on main "Notes Sauvegarder Name: Michel ETIENNE But du prêt: Confort maison: meubles, te…" at bounding box center [224, 62] width 448 height 125
click at [135, 58] on link "Informations générales" at bounding box center [116, 56] width 70 height 12
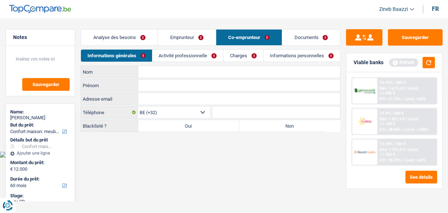
click at [238, 52] on link "Charges" at bounding box center [243, 56] width 39 height 12
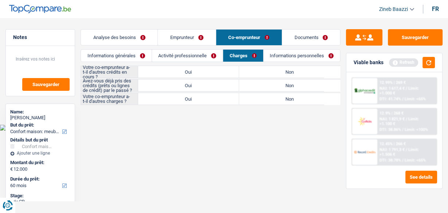
click at [182, 53] on link "Activité professionnelle" at bounding box center [187, 56] width 71 height 12
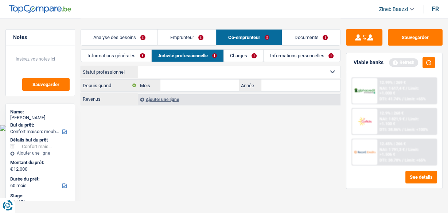
click at [130, 42] on link "Analyse des besoins" at bounding box center [119, 38] width 77 height 16
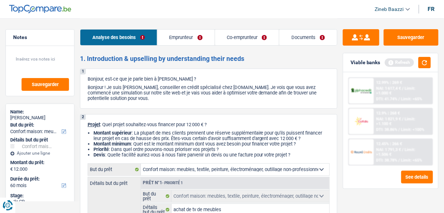
click at [172, 34] on link "Emprunteur" at bounding box center [185, 38] width 57 height 16
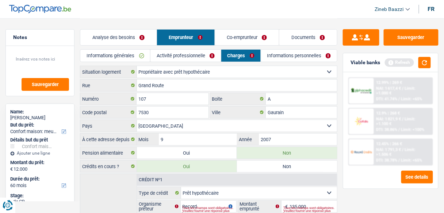
click at [233, 34] on link "Co-emprunteur" at bounding box center [247, 38] width 64 height 16
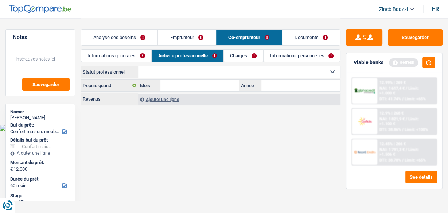
click at [134, 36] on link "Analyse des besoins" at bounding box center [119, 38] width 77 height 16
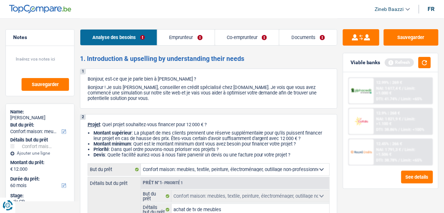
click at [178, 35] on link "Emprunteur" at bounding box center [185, 38] width 57 height 16
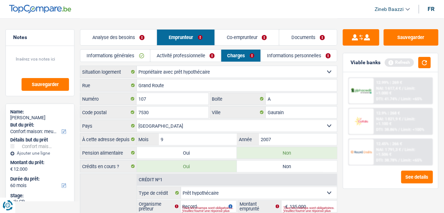
click at [219, 56] on link "Activité professionnelle" at bounding box center [185, 56] width 70 height 12
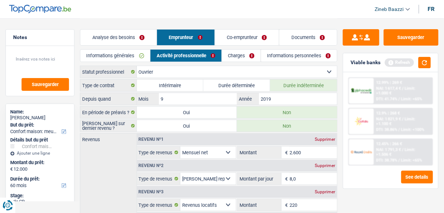
click at [246, 52] on link "Charges" at bounding box center [241, 56] width 39 height 12
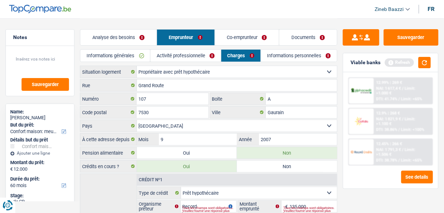
click at [243, 40] on link "Co-emprunteur" at bounding box center [247, 38] width 64 height 16
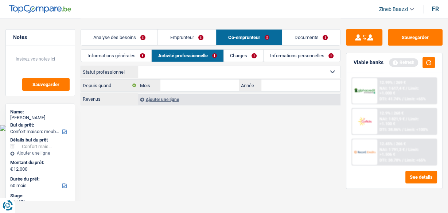
click at [287, 57] on link "Informations personnelles" at bounding box center [302, 56] width 77 height 12
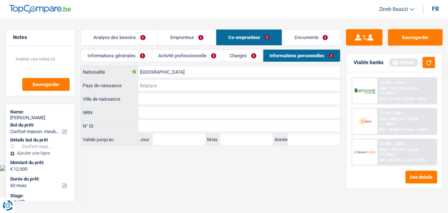
click at [144, 88] on input "Pays de naissance" at bounding box center [239, 86] width 202 height 12
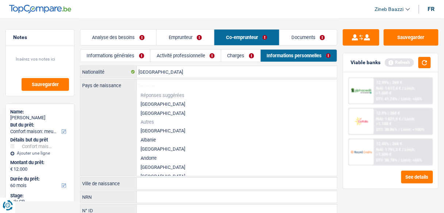
click at [155, 100] on li "[GEOGRAPHIC_DATA]" at bounding box center [237, 104] width 200 height 9
type input "[GEOGRAPHIC_DATA]"
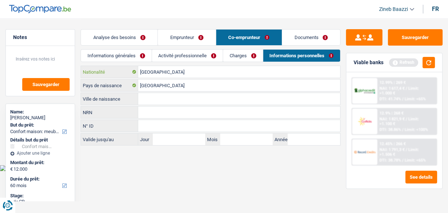
click at [158, 70] on input "[GEOGRAPHIC_DATA]" at bounding box center [239, 72] width 202 height 12
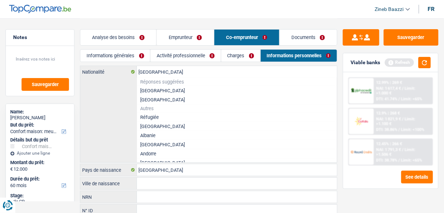
click at [128, 94] on div "Belgique Nationalité Réponses suggérées Belgique Luxembourg Autres Réfugiée Afg…" at bounding box center [208, 114] width 257 height 96
click at [142, 22] on div "Analyse des besoins Emprunteur Co-emprunteur Documents" at bounding box center [208, 33] width 257 height 31
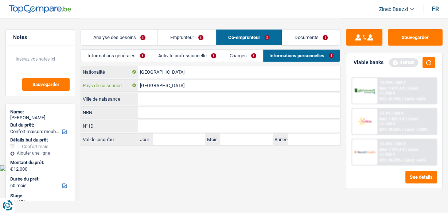
click at [150, 86] on input "[GEOGRAPHIC_DATA]" at bounding box center [239, 86] width 202 height 12
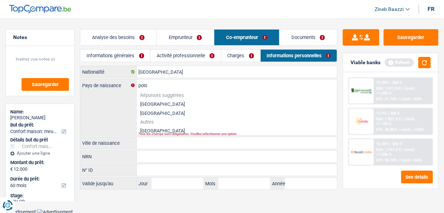
click at [140, 130] on li "Pologne" at bounding box center [237, 130] width 200 height 9
type input "Pologne"
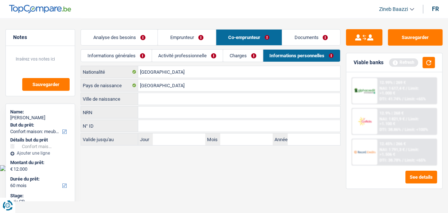
click at [154, 102] on input "Ville de naissance" at bounding box center [239, 99] width 202 height 12
type input "Rapka"
click at [189, 149] on main "Notes Sauvegarder Name: Michel ETIENNE But du prêt: Confort maison: meubles, te…" at bounding box center [224, 82] width 448 height 165
click at [163, 72] on input "[GEOGRAPHIC_DATA]" at bounding box center [239, 72] width 202 height 12
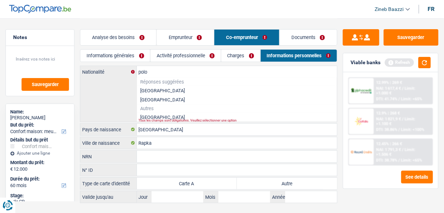
click at [150, 115] on li "Pologne" at bounding box center [237, 117] width 200 height 9
type input "Pologne"
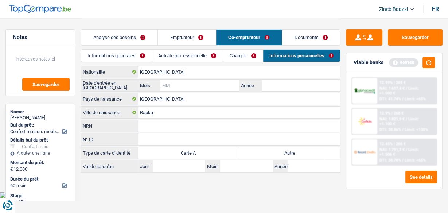
click at [165, 87] on input "Mois" at bounding box center [200, 86] width 79 height 12
click at [266, 89] on input "Année" at bounding box center [301, 86] width 79 height 12
type input "1994"
click at [218, 86] on input "Mois" at bounding box center [200, 86] width 79 height 12
click at [428, 62] on button "button" at bounding box center [429, 62] width 12 height 11
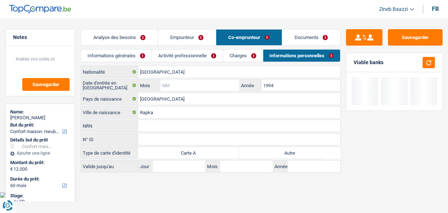
click at [203, 85] on input "Mois" at bounding box center [200, 86] width 79 height 12
type input "01"
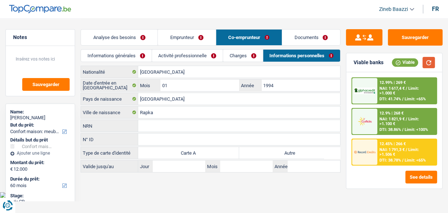
click at [431, 60] on button "button" at bounding box center [429, 62] width 12 height 11
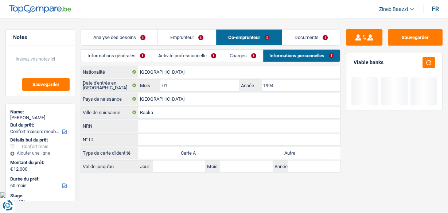
click at [132, 32] on link "Analyse des besoins" at bounding box center [119, 38] width 77 height 16
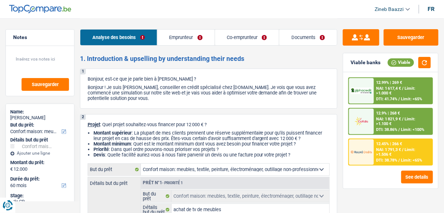
click at [292, 44] on link "Documents" at bounding box center [308, 38] width 58 height 16
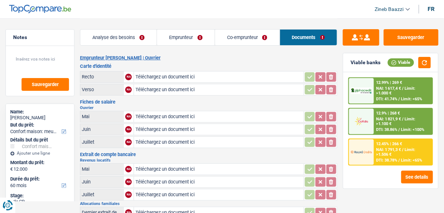
click at [269, 35] on link "Co-emprunteur" at bounding box center [247, 38] width 65 height 16
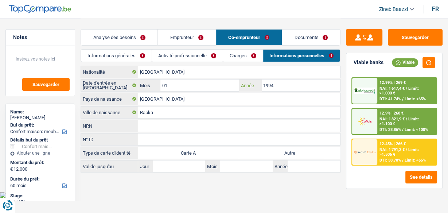
click at [296, 84] on input "1994" at bounding box center [301, 86] width 79 height 12
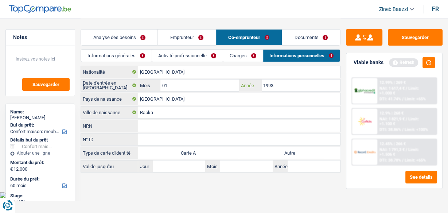
type input "1993"
click at [259, 13] on header "Zineb Baazzi Se déconnecter fr" at bounding box center [224, 9] width 448 height 19
click at [431, 58] on button "button" at bounding box center [429, 62] width 12 height 11
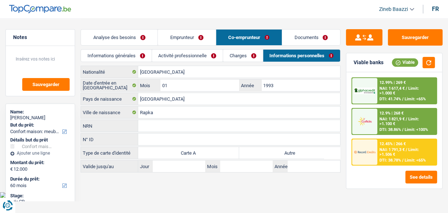
click at [124, 39] on link "Analyse des besoins" at bounding box center [119, 38] width 77 height 16
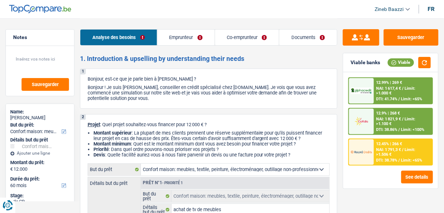
click at [154, 9] on header "Zineb Baazzi Se déconnecter fr" at bounding box center [222, 9] width 444 height 19
drag, startPoint x: 176, startPoint y: 25, endPoint x: 175, endPoint y: 32, distance: 7.1
click at [176, 26] on div "Analyse des besoins Emprunteur Co-emprunteur Documents" at bounding box center [208, 33] width 257 height 31
click at [174, 32] on link "Emprunteur" at bounding box center [185, 38] width 57 height 16
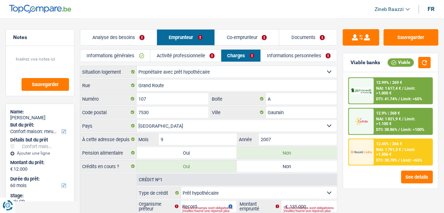
click at [122, 37] on link "Analyse des besoins" at bounding box center [118, 38] width 76 height 16
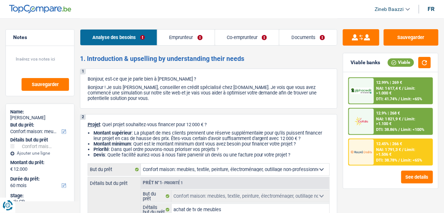
click at [174, 32] on link "Emprunteur" at bounding box center [185, 38] width 57 height 16
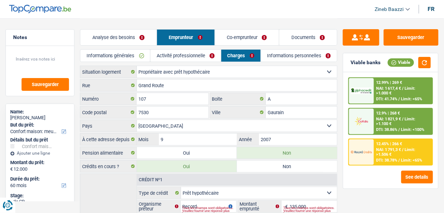
click at [188, 55] on link "Activité professionnelle" at bounding box center [185, 56] width 70 height 12
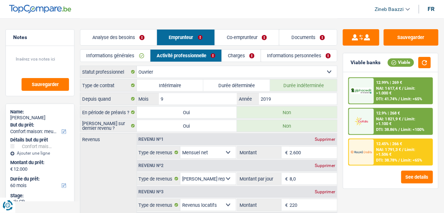
click at [108, 36] on link "Analyse des besoins" at bounding box center [118, 38] width 76 height 16
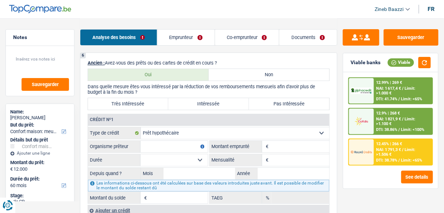
scroll to position [671, 0]
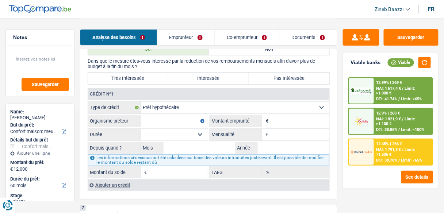
click at [176, 117] on input "Organisme prêteur" at bounding box center [173, 121] width 67 height 12
type input "r"
type input "135.000"
select select "180"
type input "890"
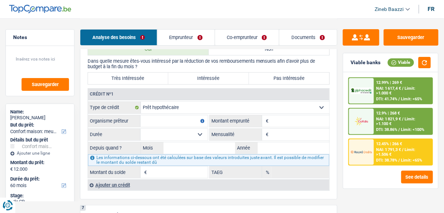
type input "02"
type input "2020"
type input "99.000"
type input "2,36"
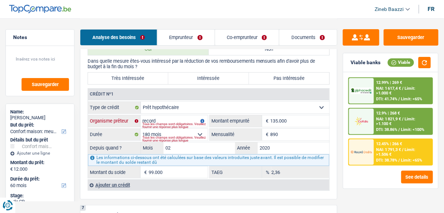
type input "record"
click at [337, 150] on div "6 Ancien : Avez-vous des prêts ou des cartes de crédit en cours ? Oui Non Dans …" at bounding box center [208, 113] width 257 height 173
click at [424, 65] on button "button" at bounding box center [424, 62] width 12 height 11
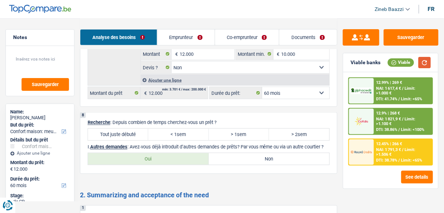
scroll to position [934, 0]
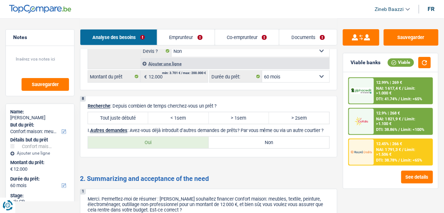
click at [127, 112] on label "Tout juste débuté" at bounding box center [118, 118] width 60 height 12
click at [127, 112] on input "Tout juste débuté" at bounding box center [118, 118] width 60 height 12
radio input "true"
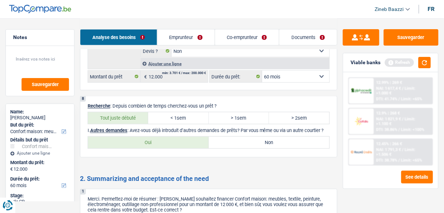
click at [166, 112] on label "< 1sem" at bounding box center [178, 118] width 60 height 12
click at [166, 112] on input "< 1sem" at bounding box center [178, 118] width 60 height 12
radio input "true"
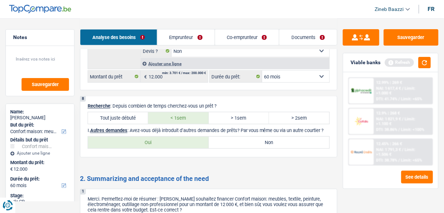
click at [289, 112] on label "> 2sem" at bounding box center [299, 118] width 60 height 12
click at [289, 112] on input "> 2sem" at bounding box center [299, 118] width 60 height 12
radio input "true"
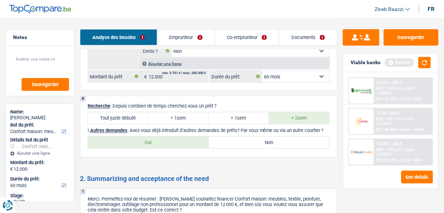
click at [249, 128] on p "I. Autres demandes : Avez-vous déjà introduit d’autres demandes de prêts? Par v…" at bounding box center [209, 130] width 242 height 5
click at [428, 63] on button "button" at bounding box center [424, 62] width 12 height 11
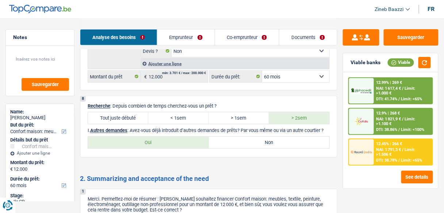
drag, startPoint x: 132, startPoint y: 125, endPoint x: 194, endPoint y: 123, distance: 61.7
click at [194, 128] on p "I. Autres demandes : Avez-vous déjà introduit d’autres demandes de prêts? Par v…" at bounding box center [209, 130] width 242 height 5
click at [226, 142] on label "Non" at bounding box center [269, 143] width 121 height 12
click at [226, 142] on input "Non" at bounding box center [269, 143] width 121 height 12
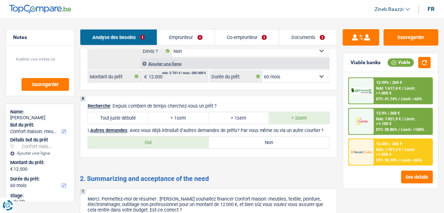
radio input "true"
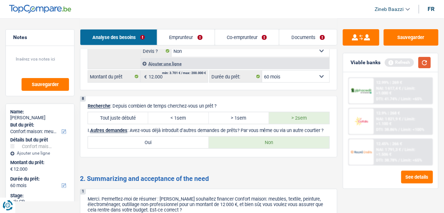
click at [424, 62] on button "button" at bounding box center [424, 62] width 12 height 11
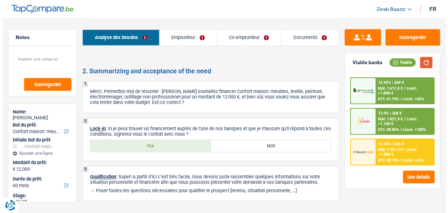
scroll to position [1055, 0]
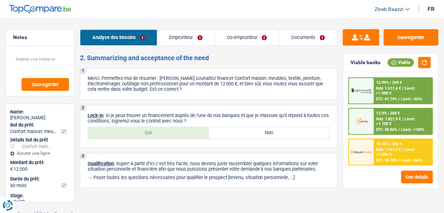
drag, startPoint x: 115, startPoint y: 111, endPoint x: 204, endPoint y: 116, distance: 89.2
click at [204, 116] on p "Lock-in : Si je peux trouver un financement auprès de l'une de nos banques et q…" at bounding box center [209, 118] width 242 height 11
click at [383, 146] on div "12.45% | 266 € NAI: 1 791,3 € / Limit: >1.506 € DTI: 38.78% / Limit: <65%" at bounding box center [403, 152] width 58 height 26
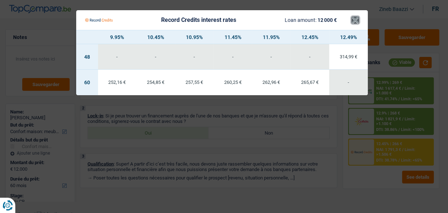
click at [355, 19] on button "×" at bounding box center [356, 19] width 8 height 7
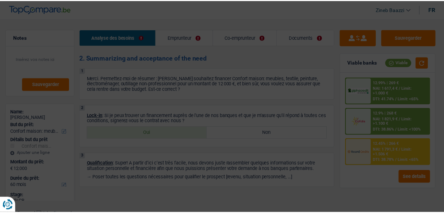
scroll to position [1049, 0]
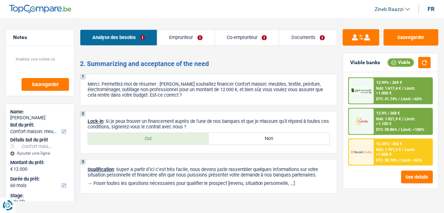
click at [391, 92] on span "Limit: >1.000 €" at bounding box center [395, 90] width 39 height 9
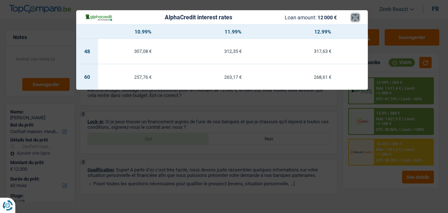
click at [352, 16] on button "×" at bounding box center [356, 17] width 8 height 7
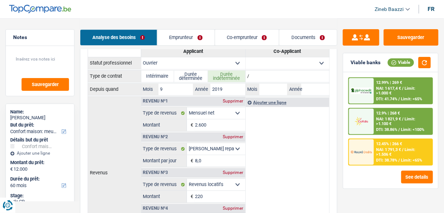
scroll to position [378, 0]
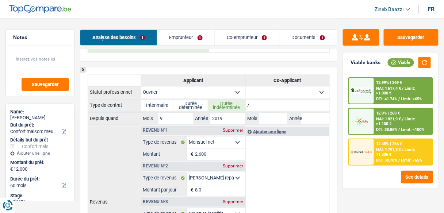
click at [368, 154] on img at bounding box center [361, 152] width 21 height 11
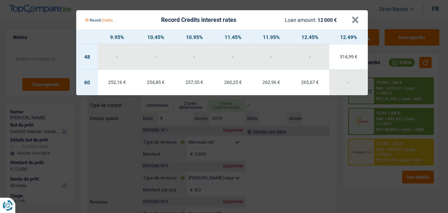
click at [350, 23] on div "Record Credits interest rates Loan amount: 12 000 €" at bounding box center [218, 20] width 267 height 14
click at [352, 22] on button "×" at bounding box center [356, 19] width 8 height 7
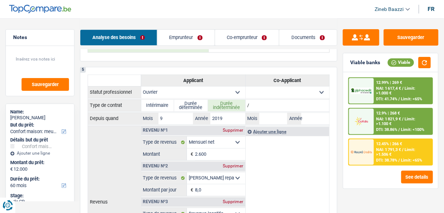
click at [364, 83] on div at bounding box center [361, 91] width 25 height 26
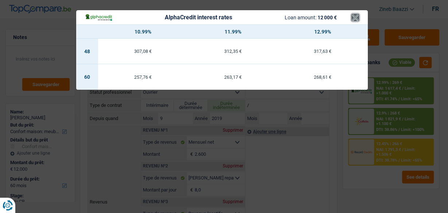
click at [353, 18] on button "×" at bounding box center [356, 17] width 8 height 7
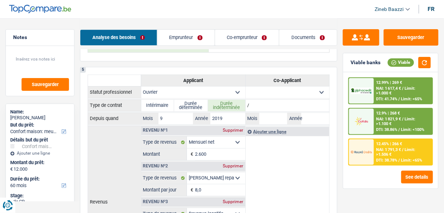
click at [269, 57] on div "4 Blacklisted : Êtes-vous sur la liste noire ? Oui Non Êtes-vous ou votre co-de…" at bounding box center [208, 9] width 257 height 104
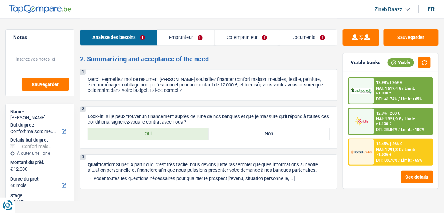
scroll to position [1055, 0]
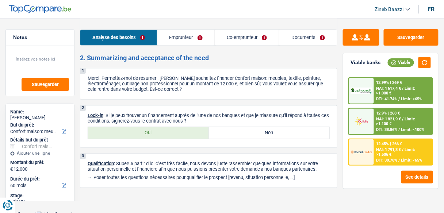
click at [302, 35] on link "Documents" at bounding box center [308, 38] width 58 height 16
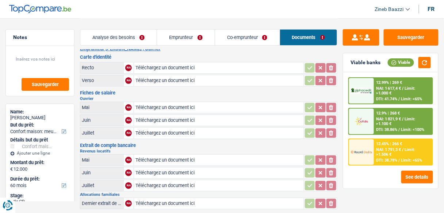
scroll to position [0, 0]
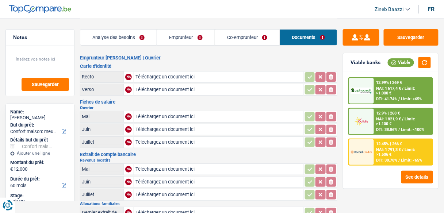
click at [214, 59] on h2 "Emprunteur Michel ETIENNE | Ouvrier" at bounding box center [208, 58] width 257 height 6
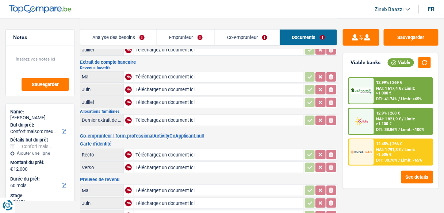
scroll to position [58, 0]
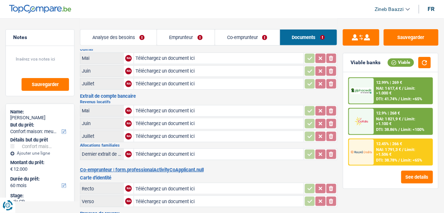
click at [187, 41] on link "Emprunteur" at bounding box center [186, 38] width 58 height 16
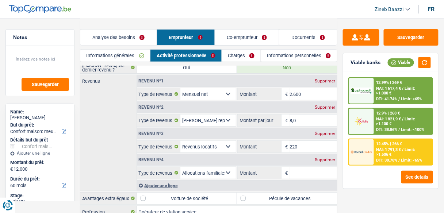
click at [220, 39] on link "Co-emprunteur" at bounding box center [247, 38] width 64 height 16
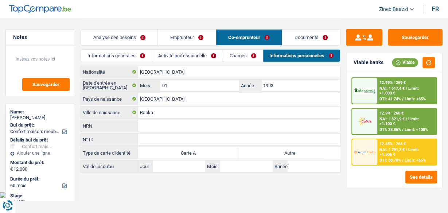
click at [120, 39] on link "Analyse des besoins" at bounding box center [119, 38] width 77 height 16
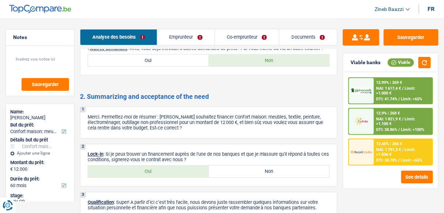
scroll to position [1051, 0]
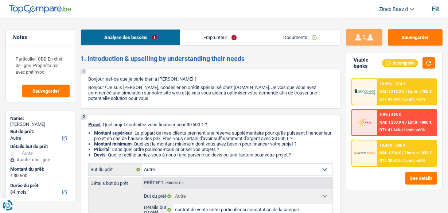
select select "other"
select select "84"
select select "other"
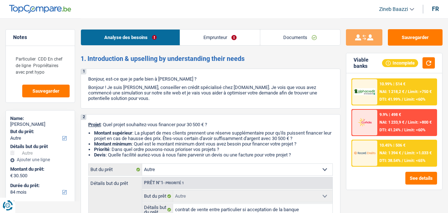
select select "yes"
select select "84"
select select "worker"
select select "netSalary"
select select "ownerWithMortgage"
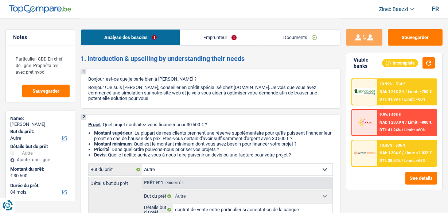
select select "mortgage"
select select "360"
select select "other"
select select "yes"
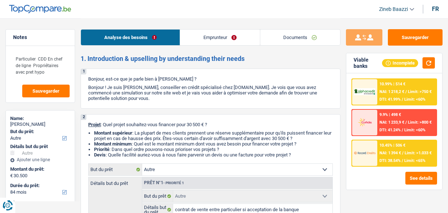
select select "84"
